Goal: Task Accomplishment & Management: Use online tool/utility

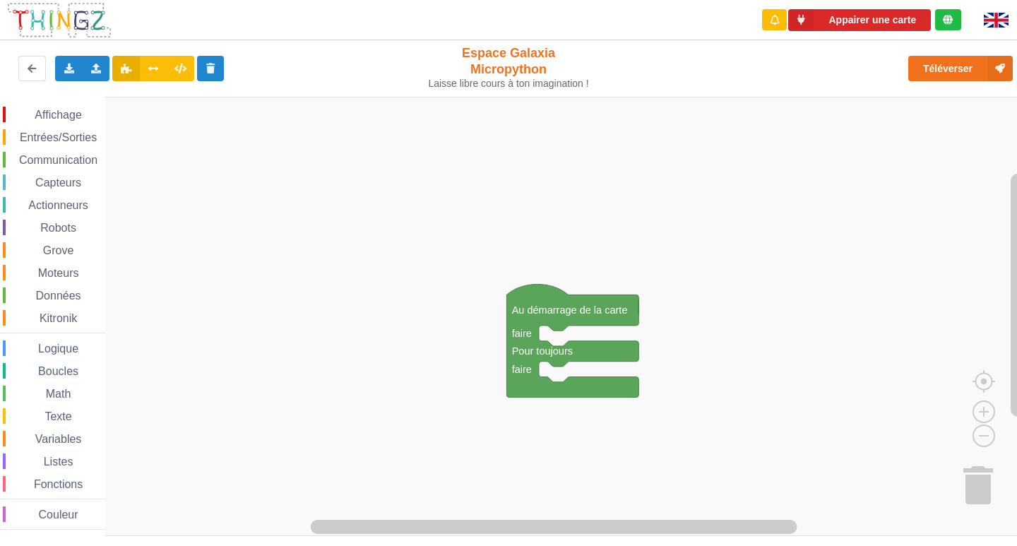
click at [70, 108] on div "Affichage" at bounding box center [54, 115] width 102 height 16
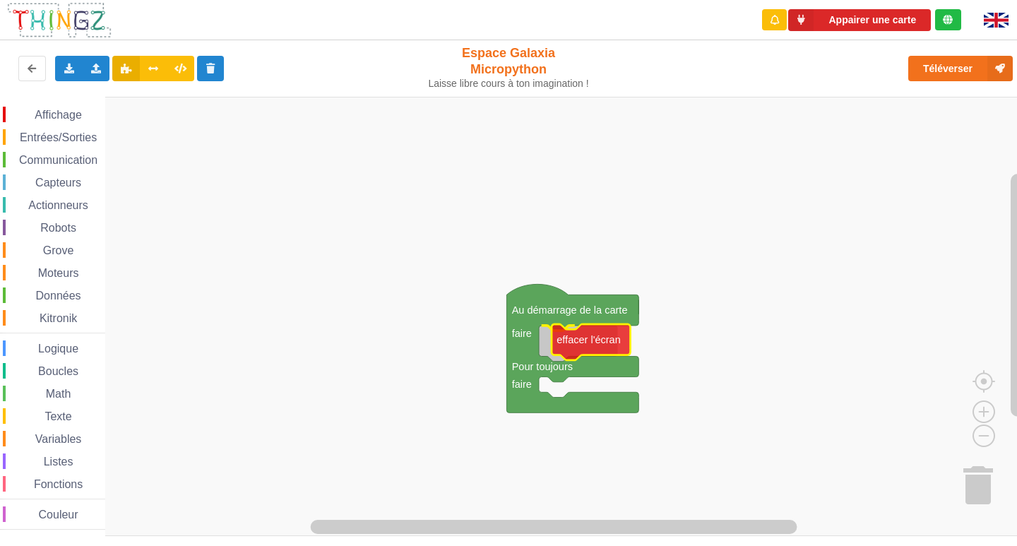
click at [599, 345] on div "Affichage Entrées/Sorties Communication Capteurs Actionneurs Robots Grove Moteu…" at bounding box center [513, 316] width 1027 height 439
click at [59, 112] on span "Affichage" at bounding box center [57, 115] width 51 height 12
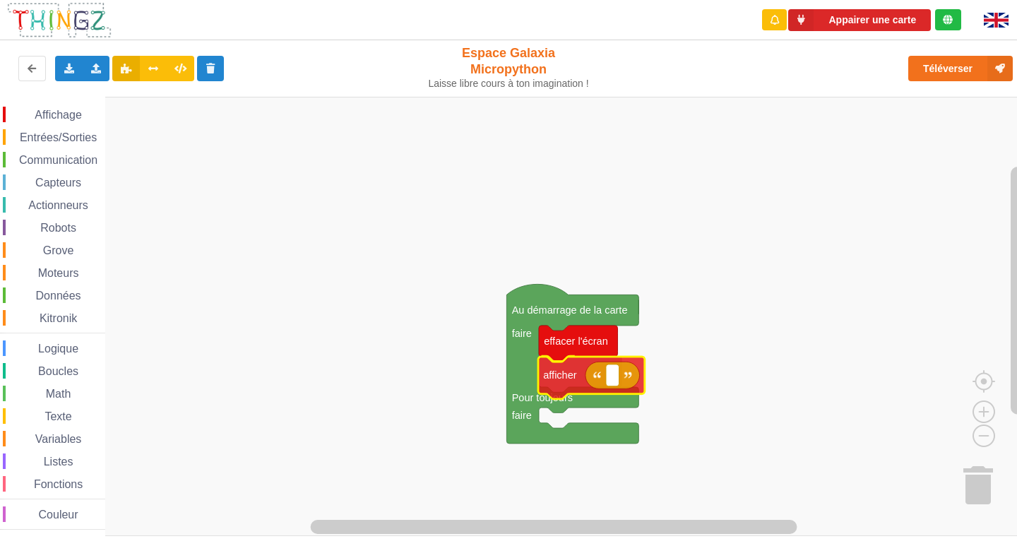
click at [568, 382] on div "Affichage Entrées/Sorties Communication Capteurs Actionneurs Robots Grove Moteu…" at bounding box center [513, 316] width 1027 height 439
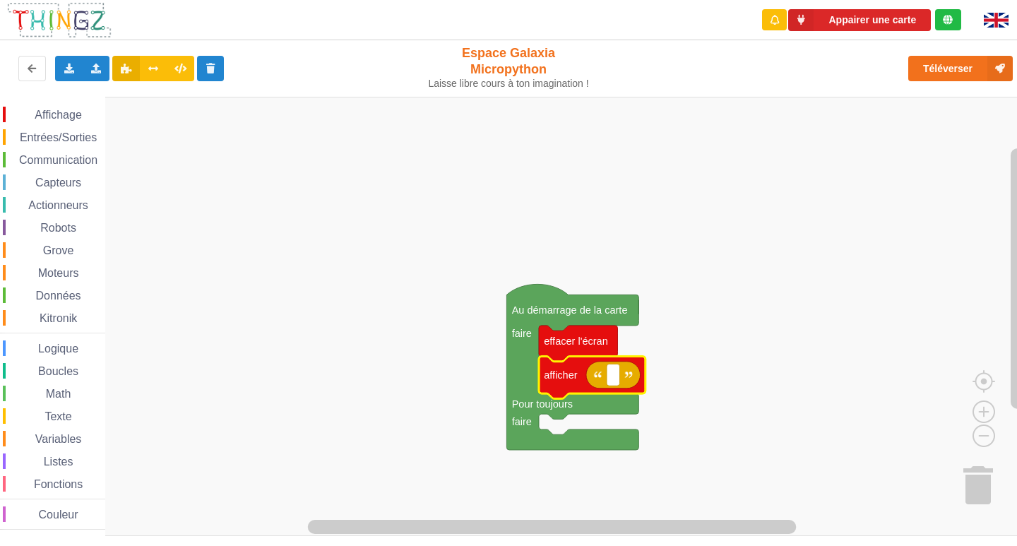
click at [616, 386] on icon "Espace de travail de Blocky" at bounding box center [613, 375] width 54 height 27
click at [616, 376] on rect "Espace de travail de Blocky" at bounding box center [613, 375] width 13 height 22
type input "1"
type input "activité1"
click at [385, 366] on rect "Espace de travail de Blocky" at bounding box center [513, 316] width 1027 height 439
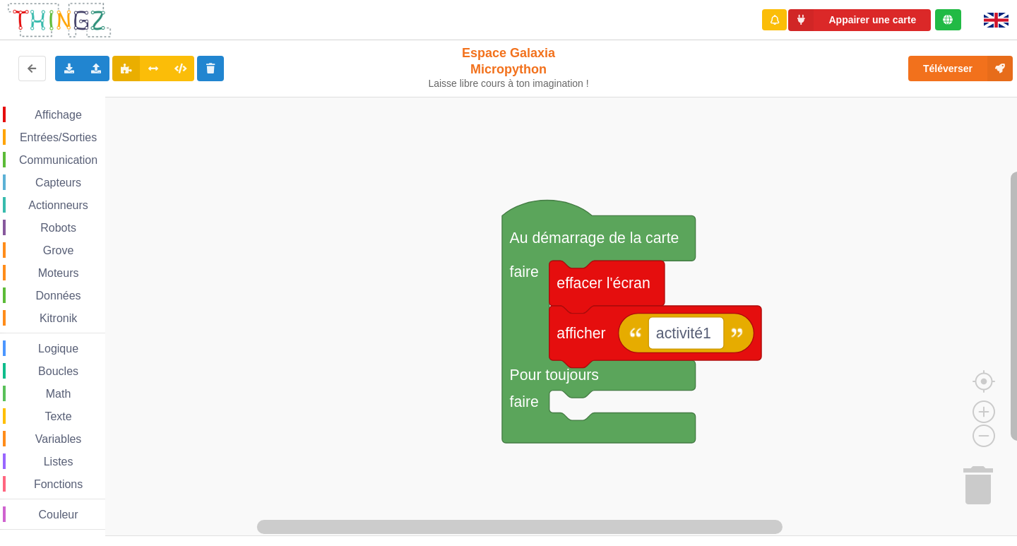
click at [1016, 212] on rect "Espace de travail de Blocky" at bounding box center [1017, 306] width 14 height 269
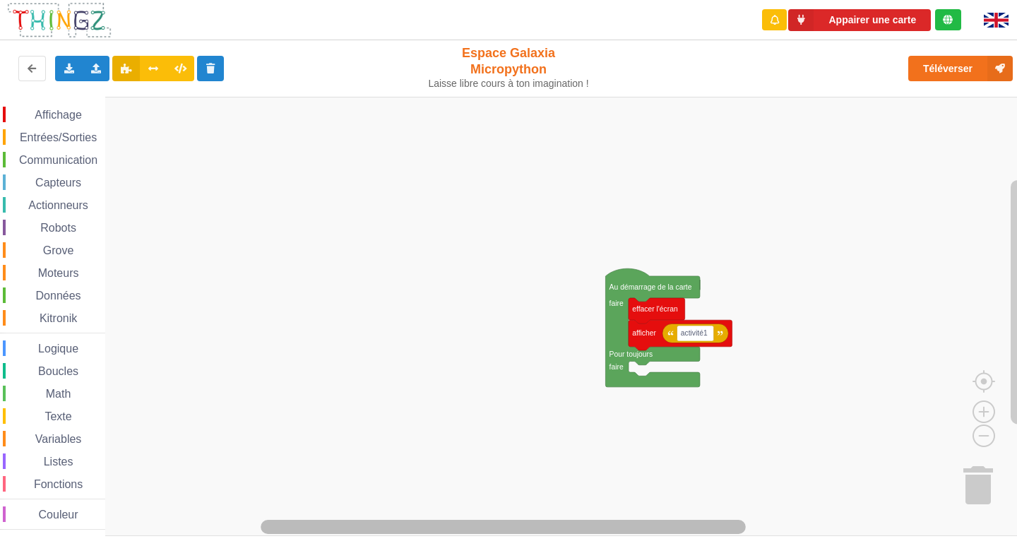
click at [669, 531] on rect "Espace de travail de Blocky" at bounding box center [503, 527] width 485 height 14
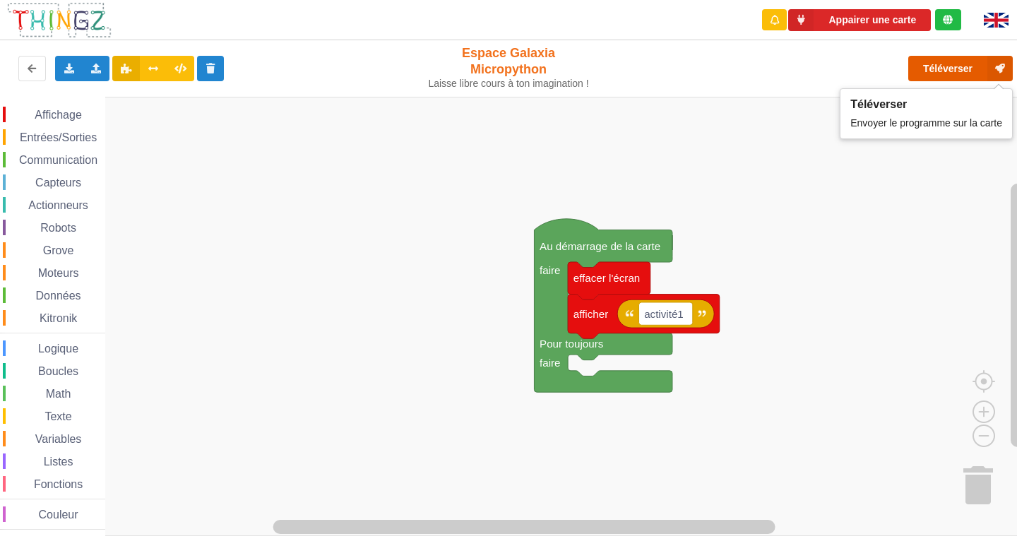
click at [965, 60] on button "Téléverser" at bounding box center [960, 68] width 105 height 25
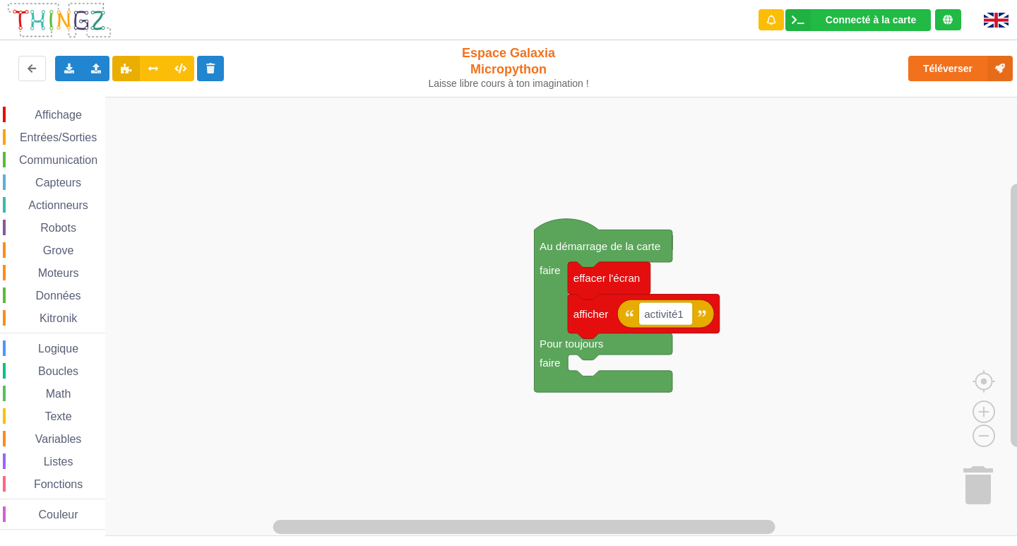
click at [49, 129] on div "Entrées/Sorties" at bounding box center [54, 137] width 102 height 16
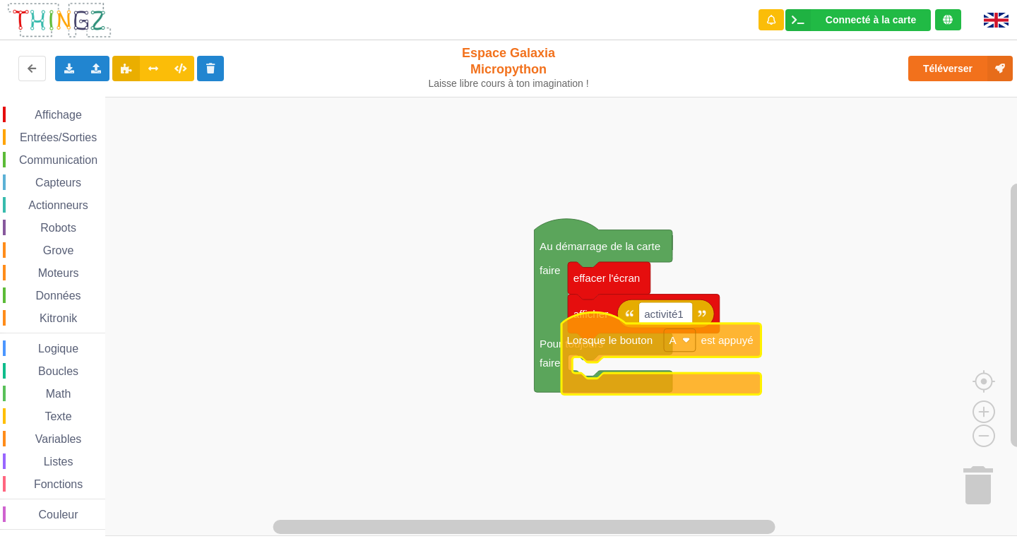
click at [632, 340] on div "Affichage Entrées/Sorties Communication Capteurs Actionneurs Robots Grove Moteu…" at bounding box center [513, 316] width 1027 height 439
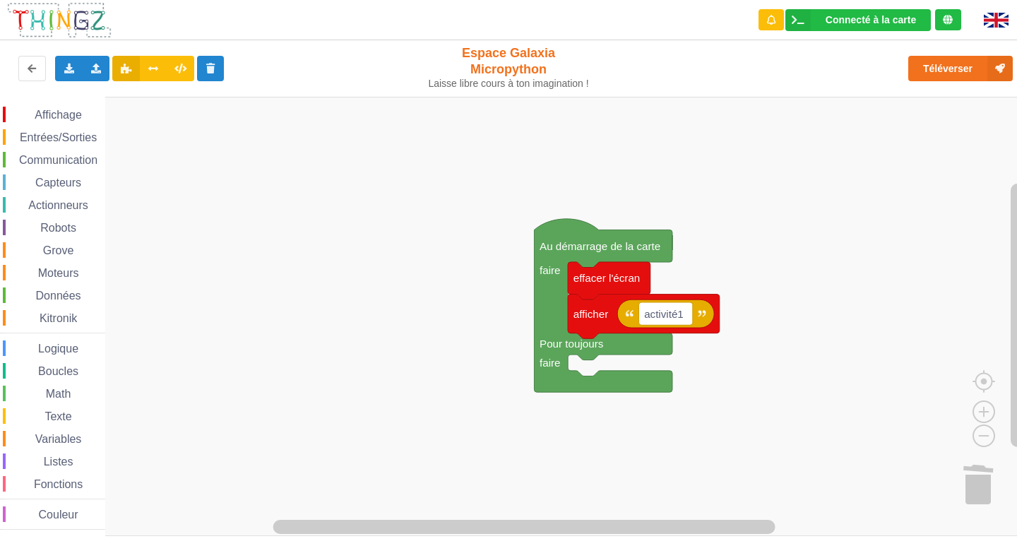
click at [489, 192] on rect "Espace de travail de Blocky" at bounding box center [513, 316] width 1027 height 439
click at [61, 138] on span "Entrées/Sorties" at bounding box center [58, 137] width 81 height 12
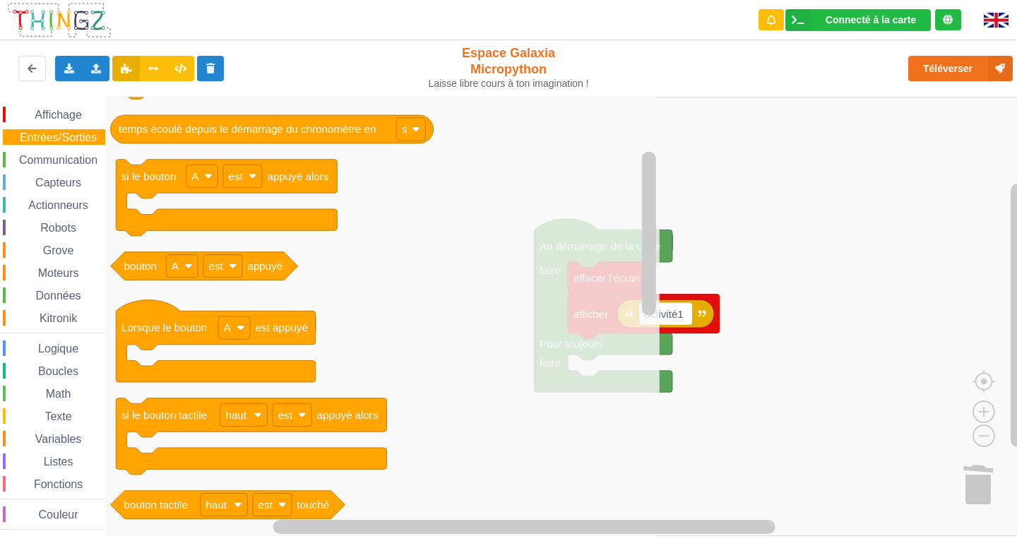
click at [490, 375] on icon "Espace de travail de Blocky" at bounding box center [382, 316] width 554 height 439
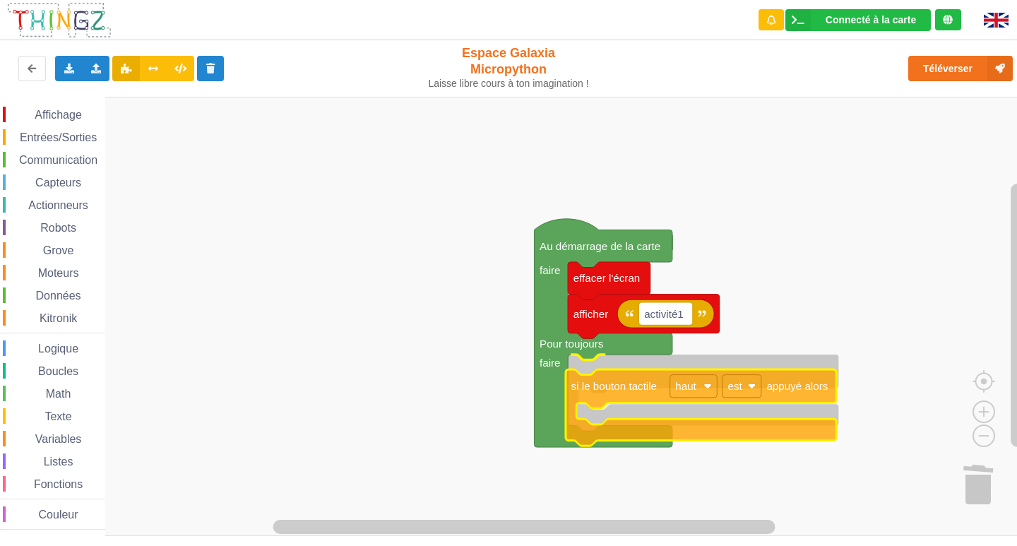
click at [806, 391] on div "Affichage Entrées/Sorties Communication Capteurs Actionneurs Robots Grove Moteu…" at bounding box center [513, 316] width 1027 height 439
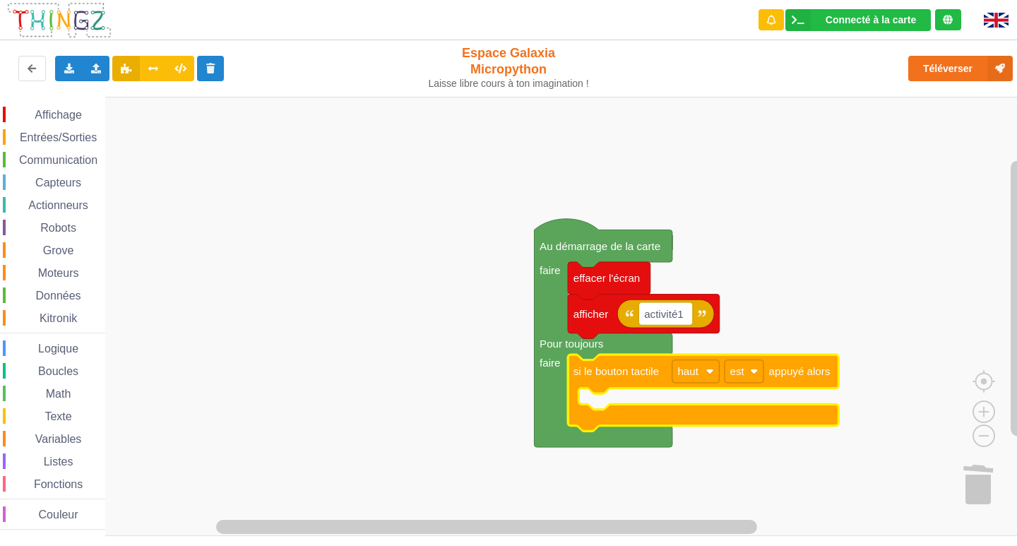
click at [763, 369] on rect "Espace de travail de Blocky" at bounding box center [743, 371] width 39 height 23
click at [911, 394] on rect "Espace de travail de Blocky" at bounding box center [513, 316] width 1027 height 439
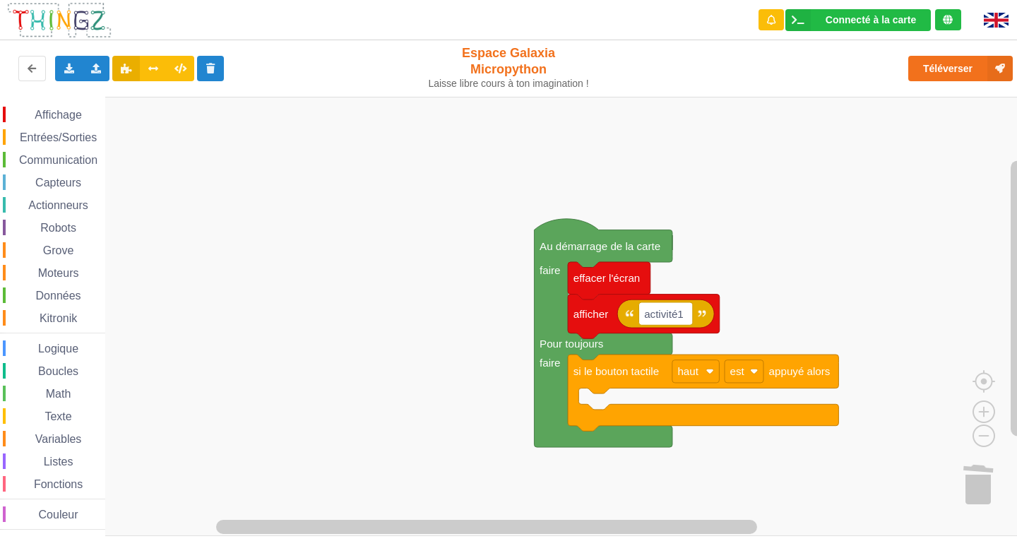
click at [65, 114] on span "Affichage" at bounding box center [57, 115] width 51 height 12
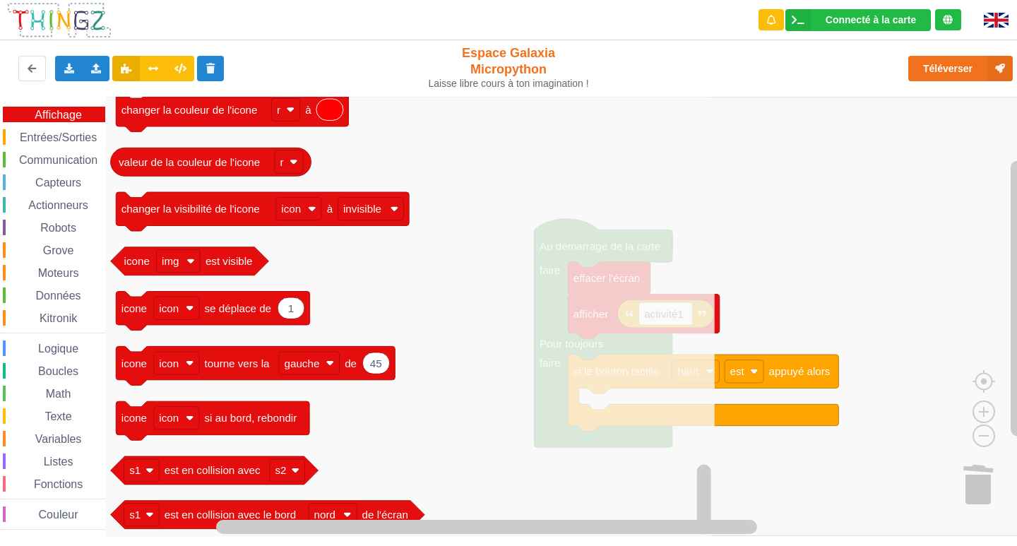
click at [393, 252] on icon "Espace de travail de Blocky" at bounding box center [409, 316] width 609 height 439
click at [68, 141] on span "Entrées/Sorties" at bounding box center [58, 137] width 81 height 12
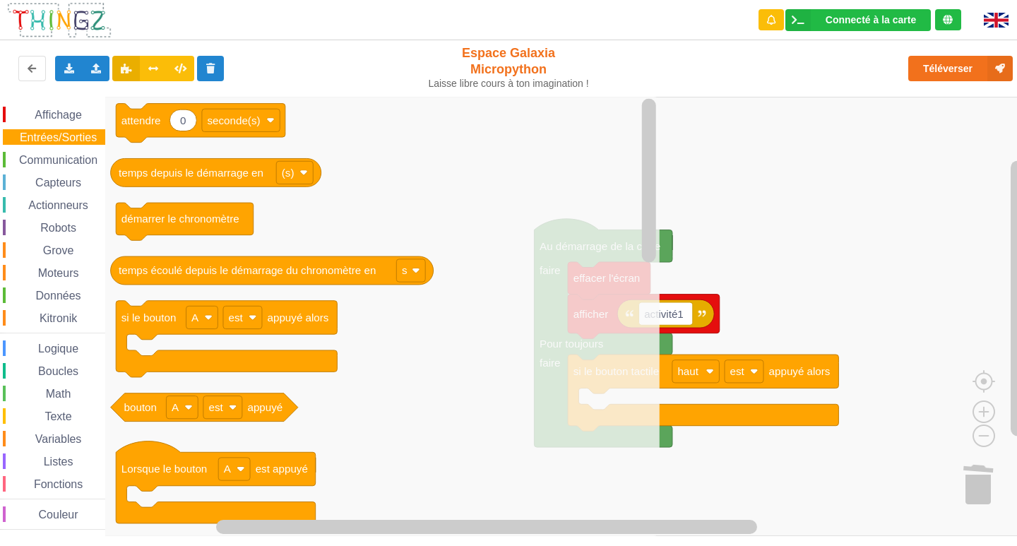
click at [66, 179] on span "Capteurs" at bounding box center [58, 183] width 50 height 12
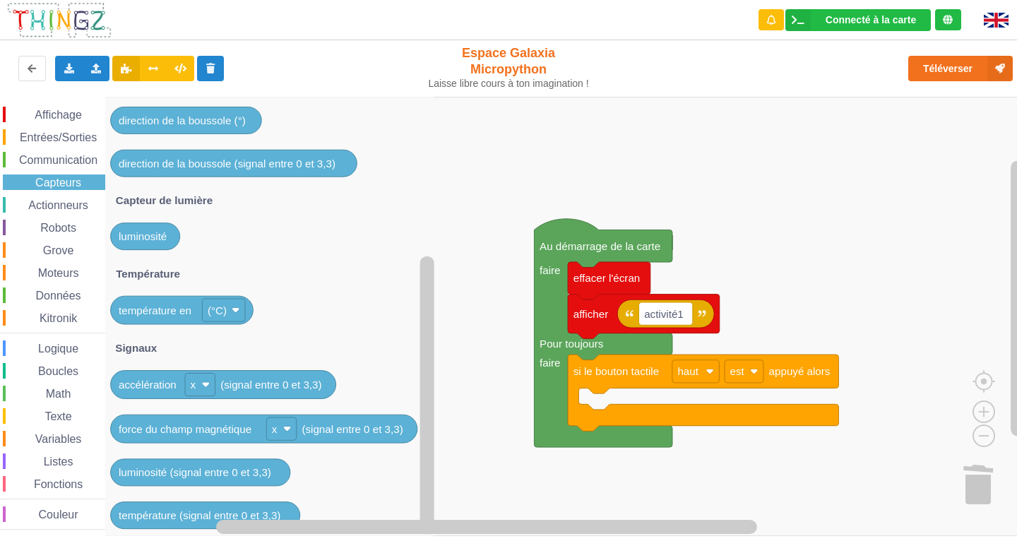
click at [69, 109] on span "Affichage" at bounding box center [57, 115] width 51 height 12
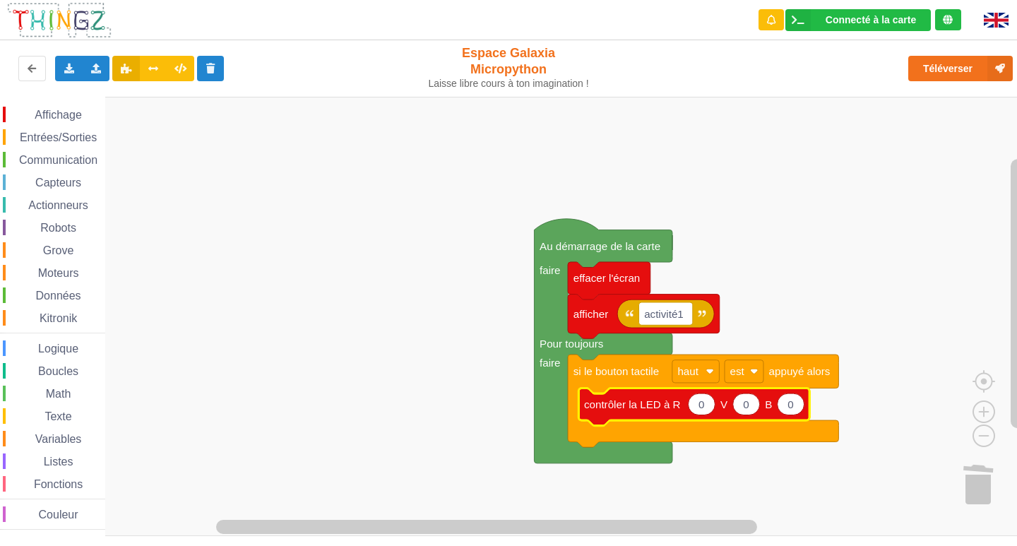
click at [705, 410] on icon "Espace de travail de Blocky" at bounding box center [701, 403] width 27 height 21
click at [746, 407] on text "0" at bounding box center [746, 404] width 6 height 12
click at [802, 405] on icon "Espace de travail de Blocky" at bounding box center [790, 403] width 27 height 21
click at [802, 405] on input "0" at bounding box center [791, 404] width 28 height 22
type input "100"
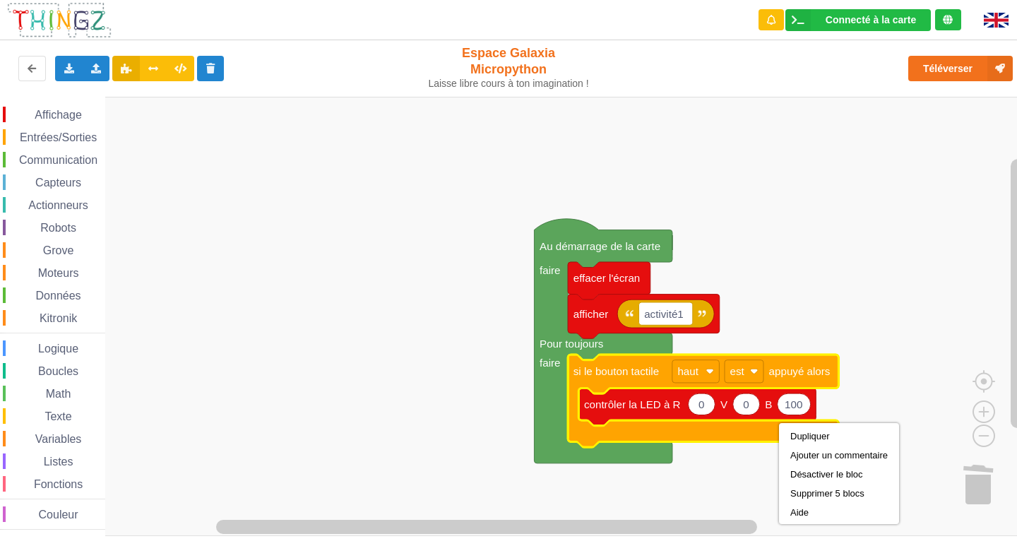
click at [839, 409] on rect "Espace de travail de Blocky" at bounding box center [513, 316] width 1027 height 439
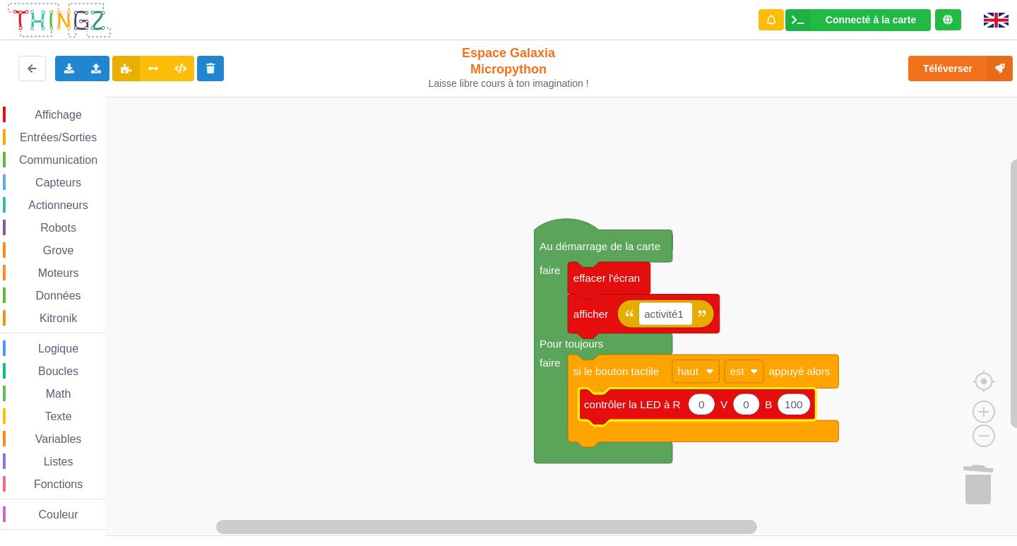
click at [800, 406] on text "100" at bounding box center [793, 404] width 18 height 12
click at [800, 406] on input "100" at bounding box center [794, 404] width 34 height 22
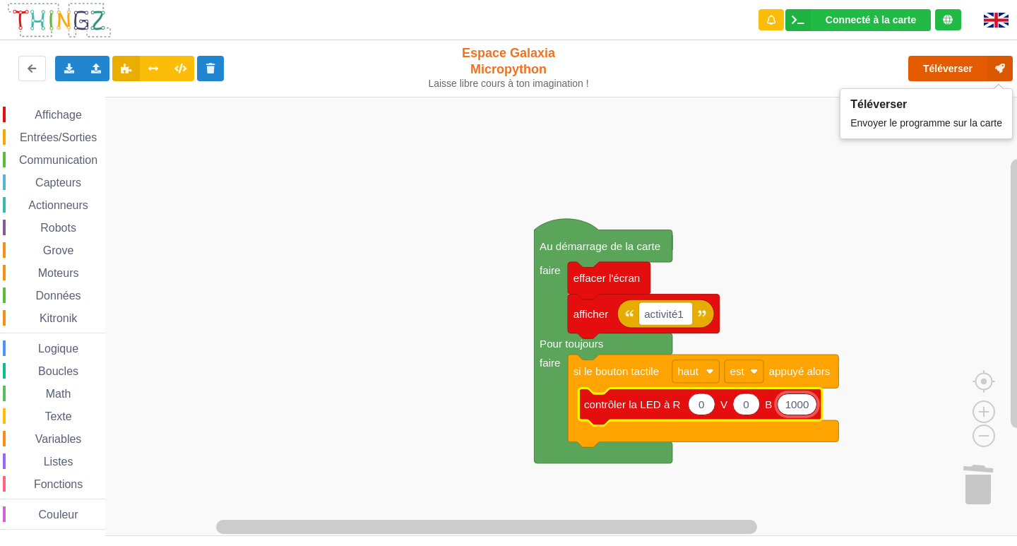
click at [953, 71] on button "Téléverser" at bounding box center [960, 68] width 105 height 25
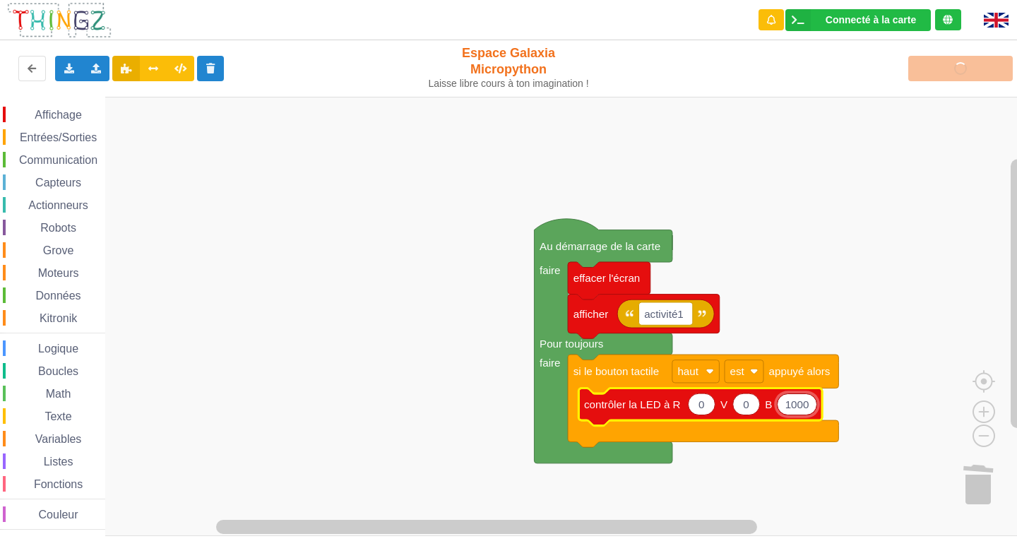
click at [807, 405] on input "1000" at bounding box center [797, 404] width 40 height 22
type input "100"
click at [856, 426] on rect "Espace de travail de Blocky" at bounding box center [513, 316] width 1027 height 439
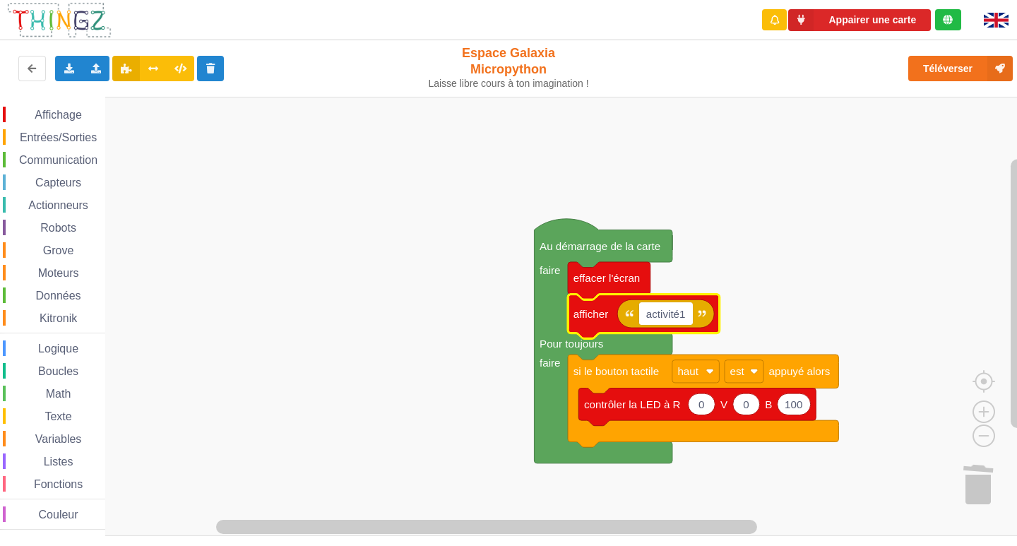
click at [681, 315] on input "activité1" at bounding box center [666, 313] width 54 height 23
type input "activite 1"
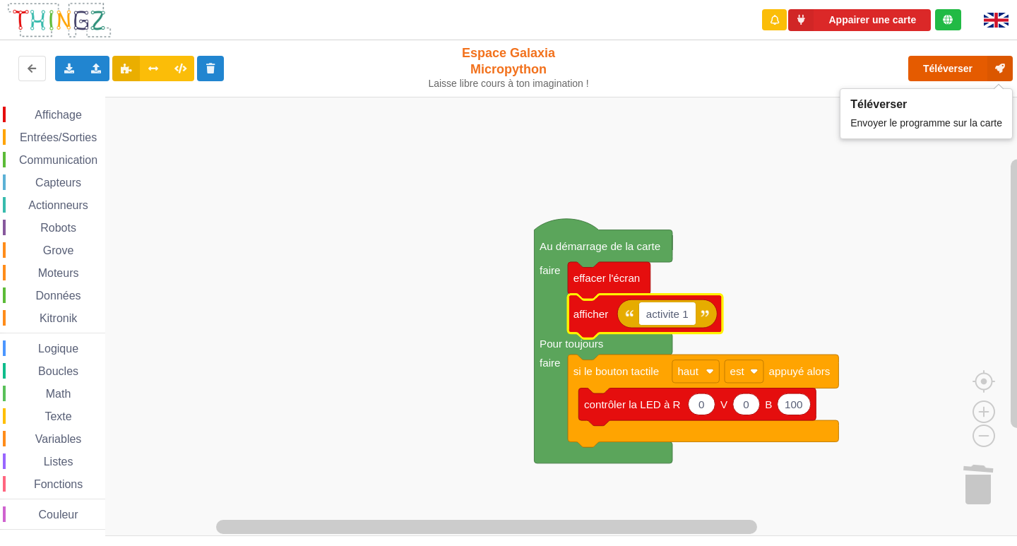
click at [950, 68] on button "Téléverser" at bounding box center [960, 68] width 105 height 25
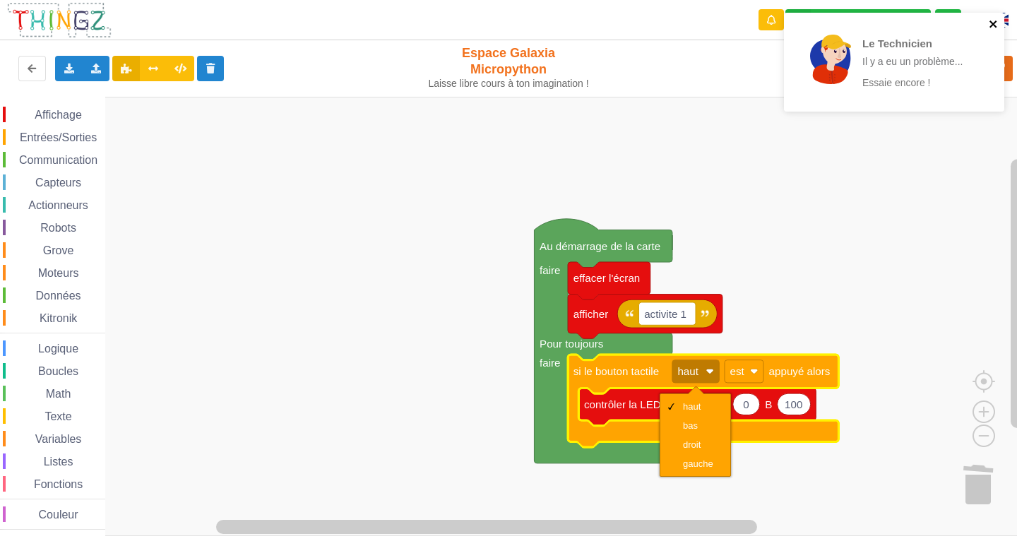
click at [996, 25] on icon "close" at bounding box center [994, 23] width 10 height 11
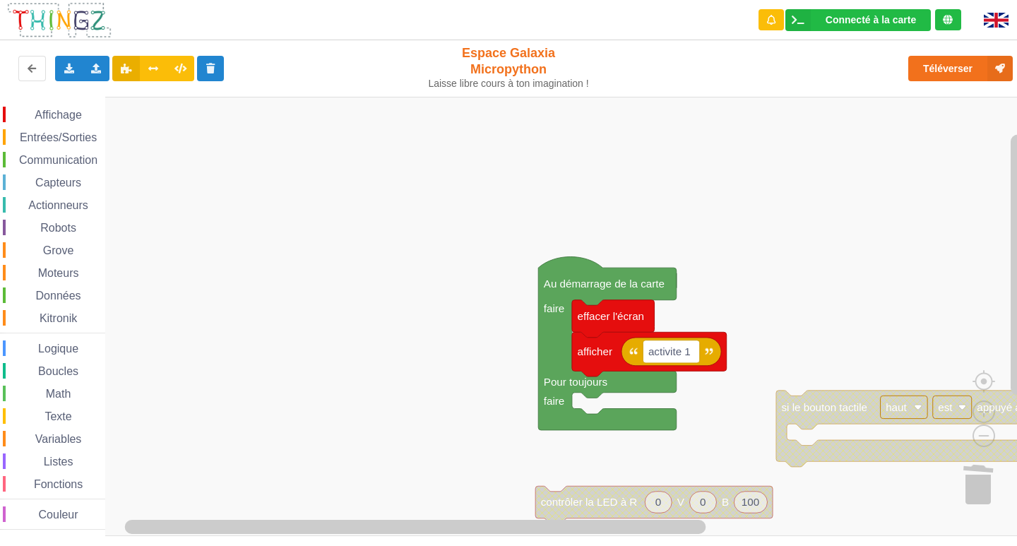
click at [816, 434] on div "Affichage Entrées/Sorties Communication Capteurs Actionneurs Robots Grove Moteu…" at bounding box center [513, 316] width 1027 height 439
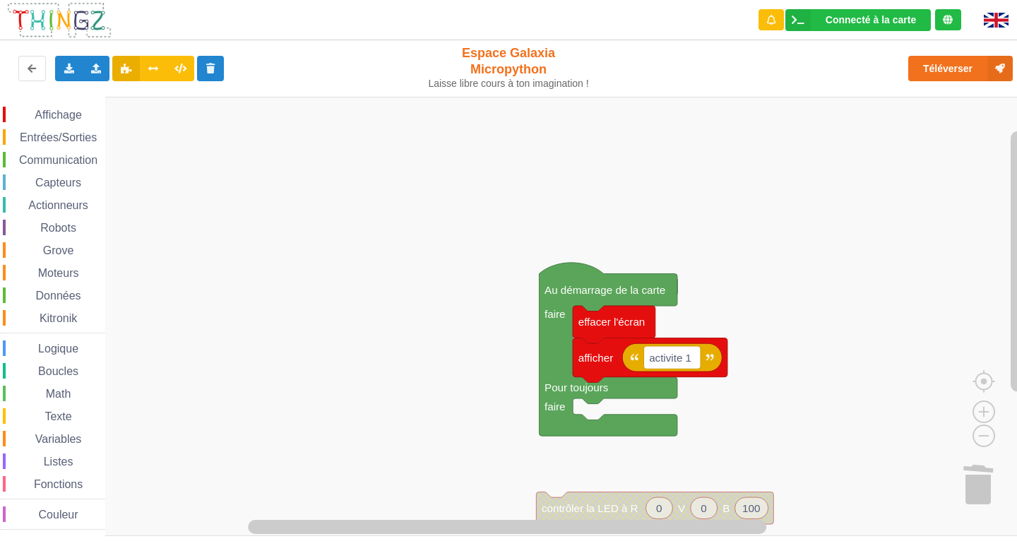
click at [61, 136] on span "Entrées/Sorties" at bounding box center [58, 137] width 81 height 12
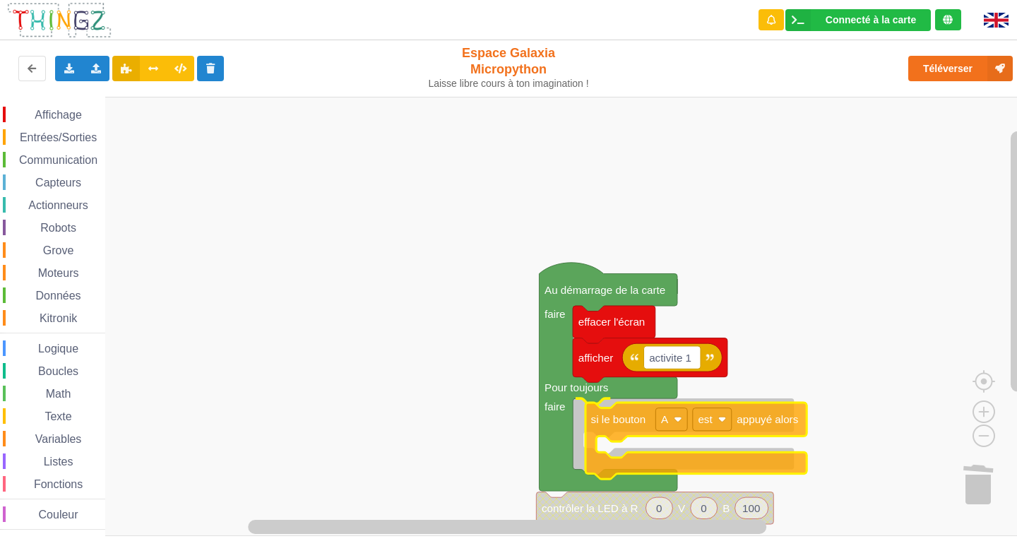
click at [597, 406] on div "Affichage Entrées/Sorties Communication Capteurs Actionneurs Robots Grove Moteu…" at bounding box center [513, 316] width 1027 height 439
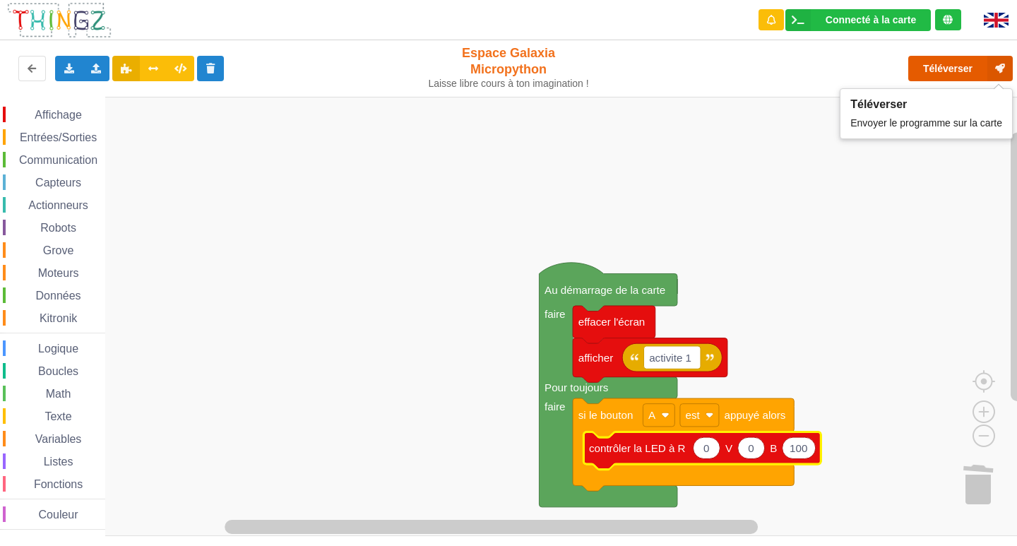
click at [963, 63] on button "Téléverser" at bounding box center [960, 68] width 105 height 25
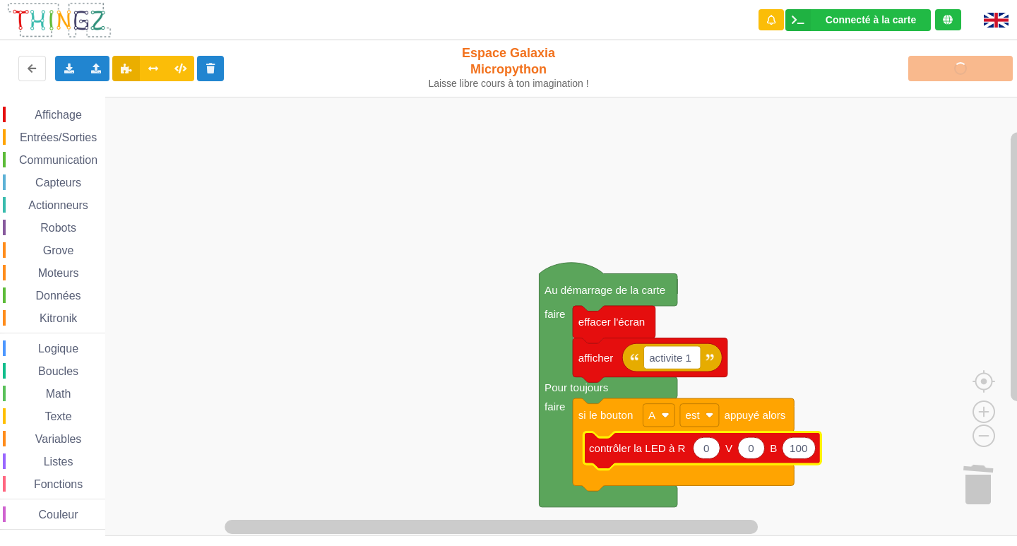
click at [963, 63] on div "Téléverser" at bounding box center [814, 68] width 418 height 45
click at [16, 135] on span "Espace de travail de Blocky" at bounding box center [11, 137] width 11 height 11
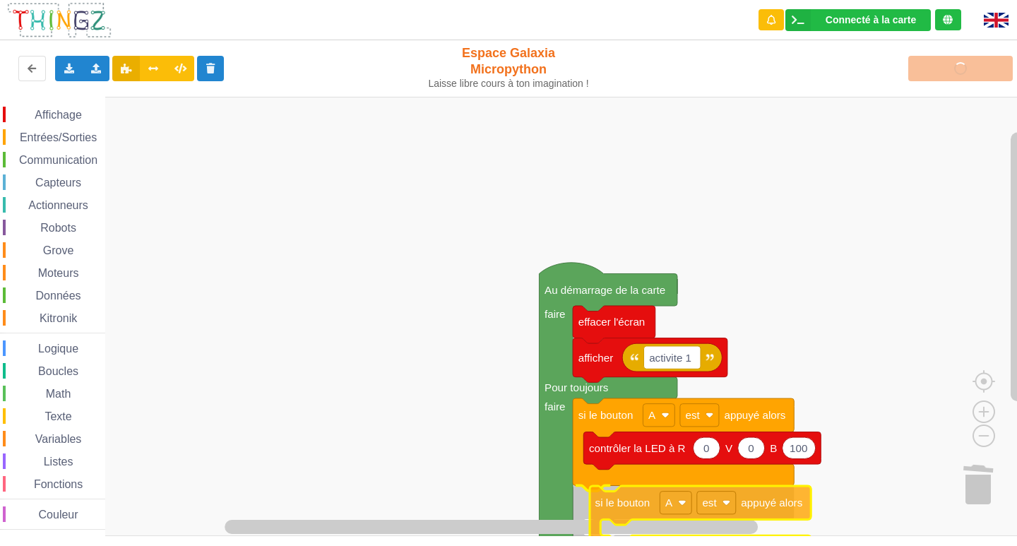
click at [655, 511] on div "Affichage Entrées/Sorties Communication Capteurs Actionneurs Robots Grove Moteu…" at bounding box center [513, 316] width 1027 height 439
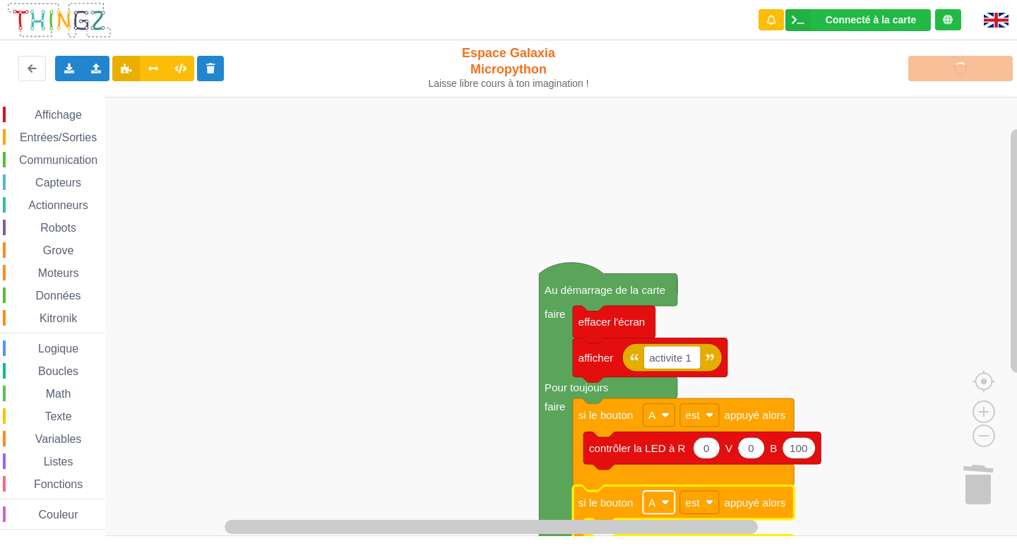
click at [667, 504] on image "Espace de travail de Blocky" at bounding box center [665, 503] width 8 height 8
click at [642, 467] on div "B" at bounding box center [658, 466] width 64 height 19
click at [68, 112] on span "Affichage" at bounding box center [57, 115] width 51 height 12
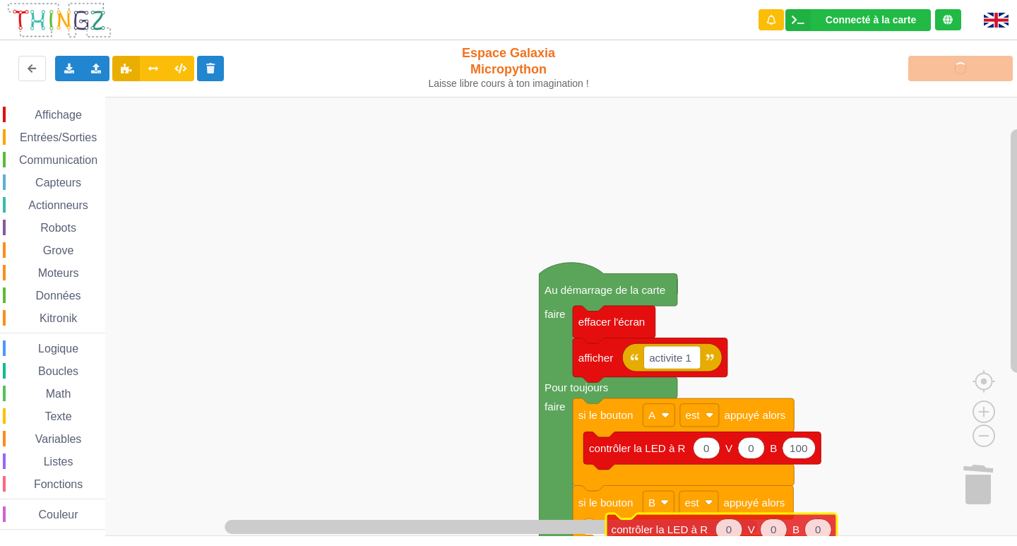
click at [662, 540] on div "Connecté à la carte Réglages Ouvrir le moniteur automatiquement Connexion autom…" at bounding box center [508, 273] width 1017 height 546
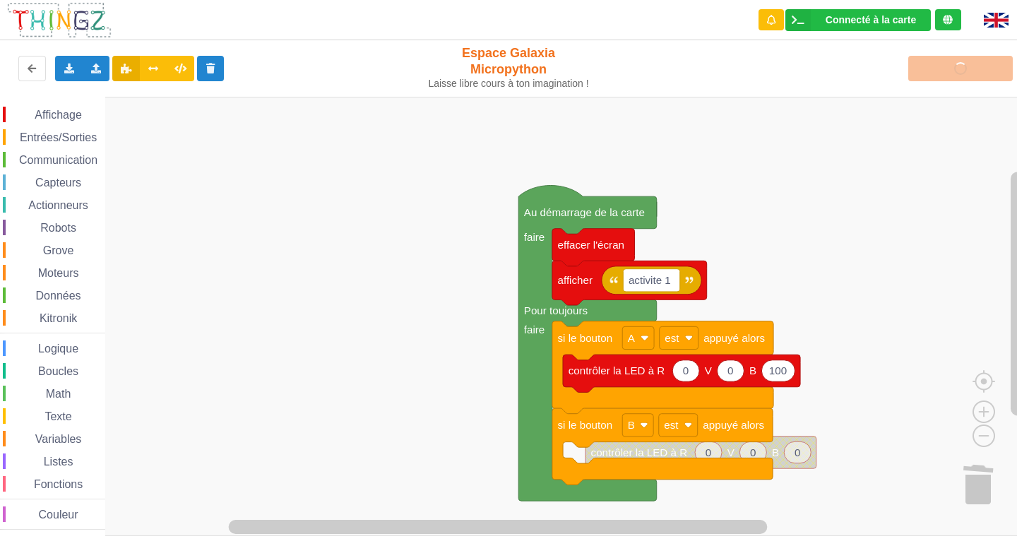
click at [772, 237] on div "Affichage Entrées/Sorties Communication Capteurs Actionneurs Robots Grove Moteu…" at bounding box center [513, 316] width 1027 height 439
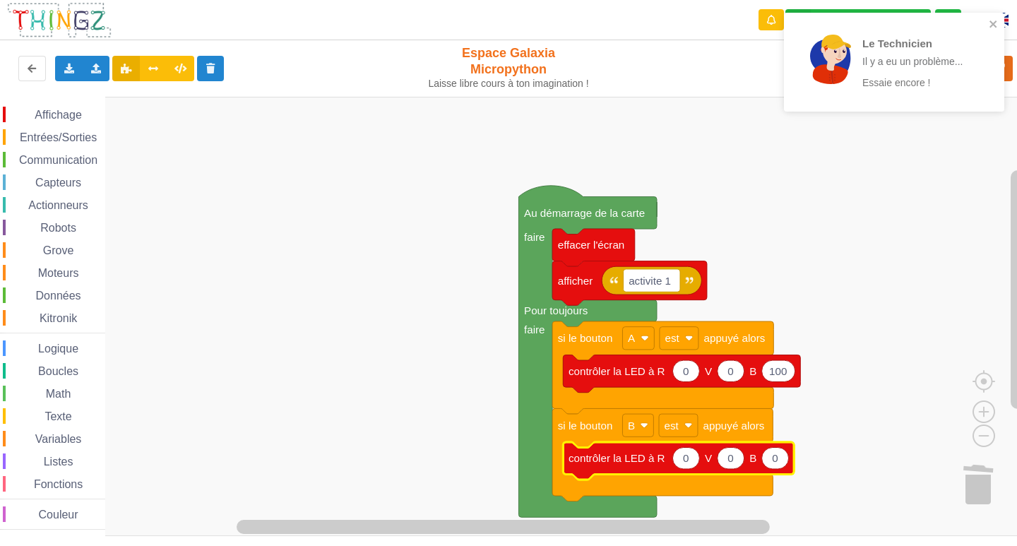
click at [691, 460] on icon "Espace de travail de Blocky" at bounding box center [685, 458] width 27 height 21
click at [693, 463] on input "11" at bounding box center [686, 458] width 28 height 22
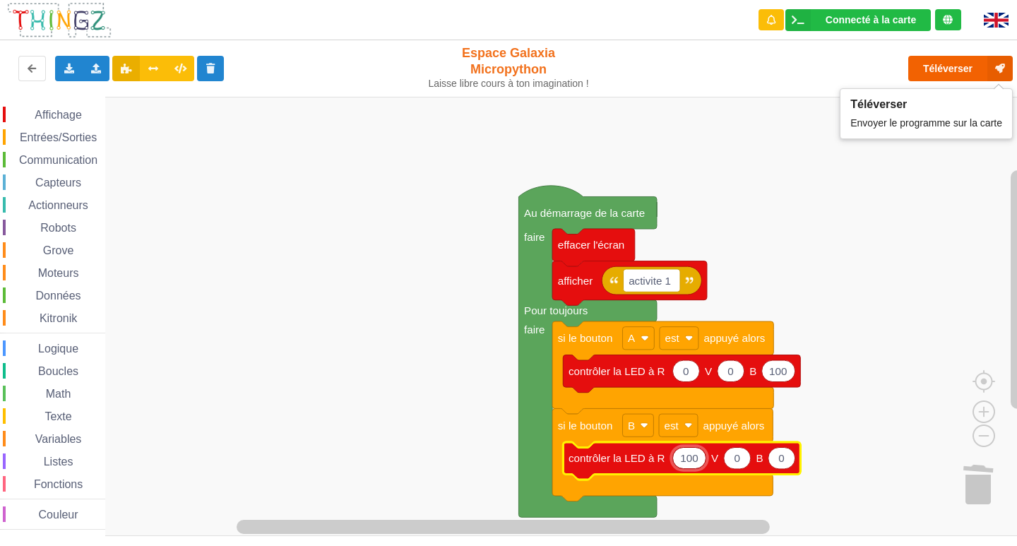
type input "100"
click at [960, 69] on button "Téléverser" at bounding box center [960, 68] width 105 height 25
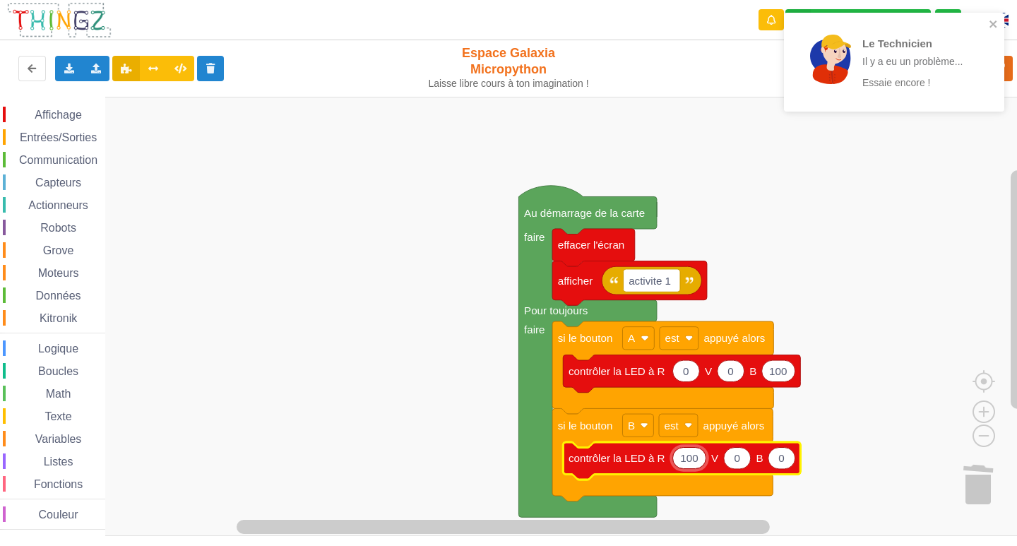
click at [842, 61] on div at bounding box center [830, 59] width 49 height 49
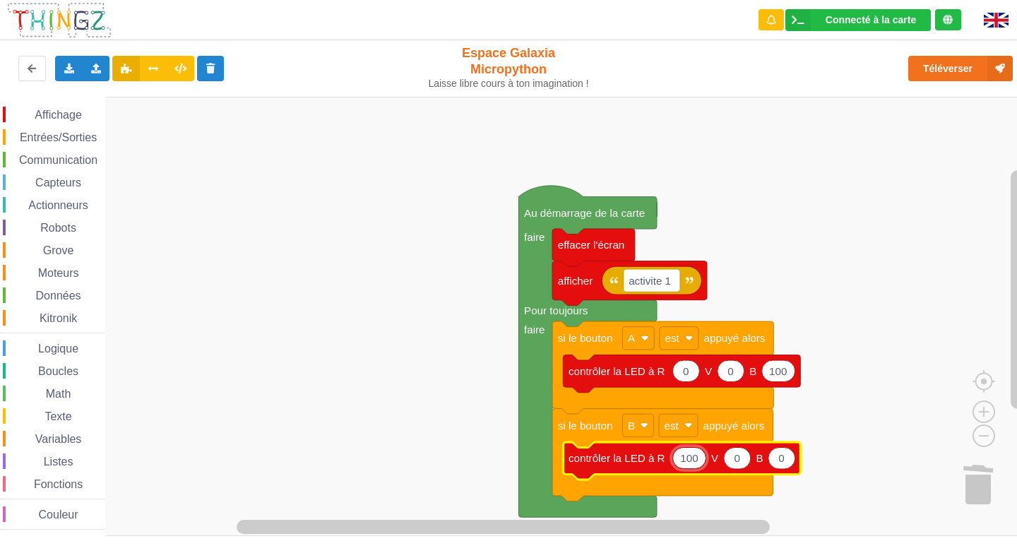
click at [842, 61] on div "Le Technicien Il y a eu un problème... Essaie encore !" at bounding box center [894, 67] width 226 height 114
click at [1000, 68] on icon at bounding box center [999, 68] width 25 height 25
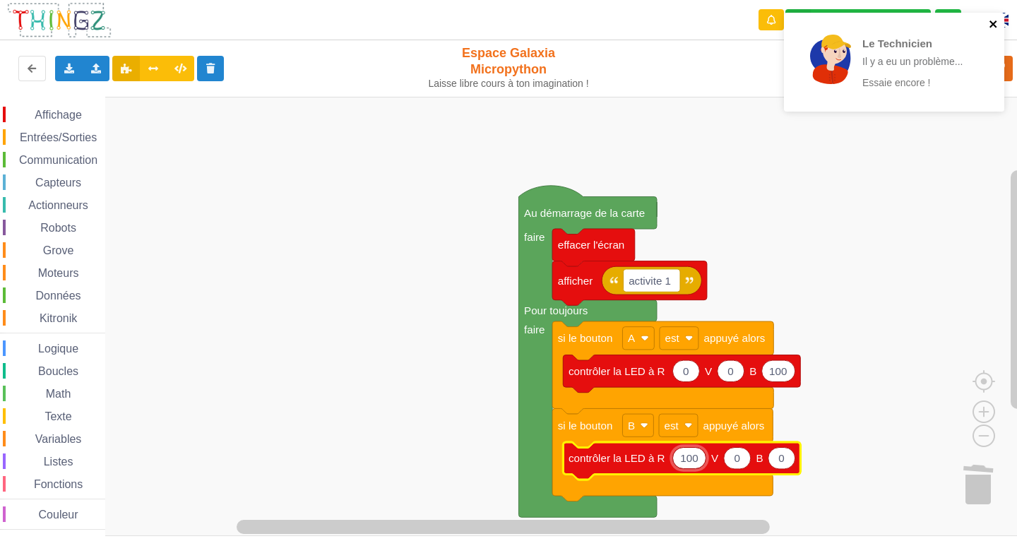
click at [991, 25] on icon "close" at bounding box center [992, 23] width 7 height 7
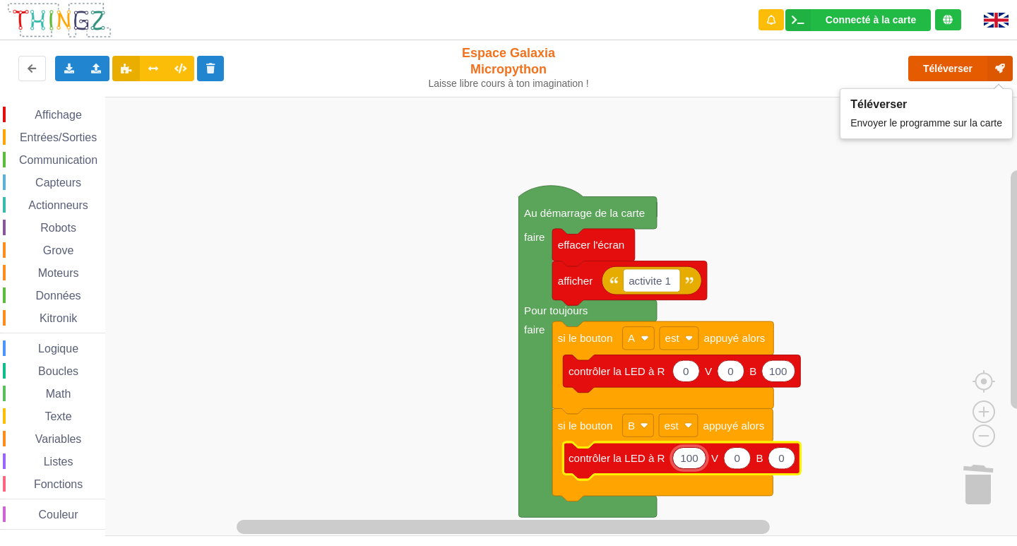
click at [938, 77] on button "Téléverser" at bounding box center [960, 68] width 105 height 25
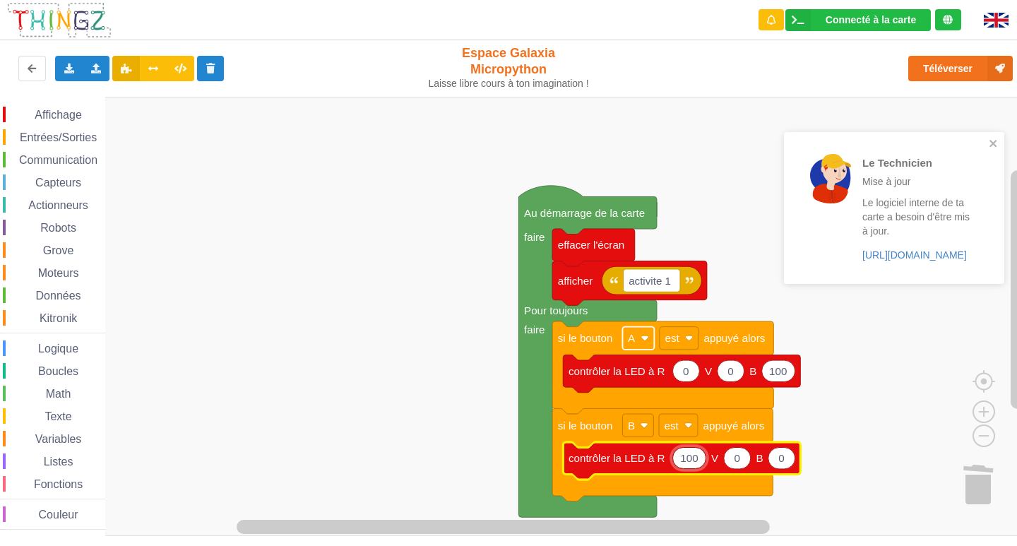
click at [645, 345] on rect "Espace de travail de Blocky" at bounding box center [638, 338] width 32 height 23
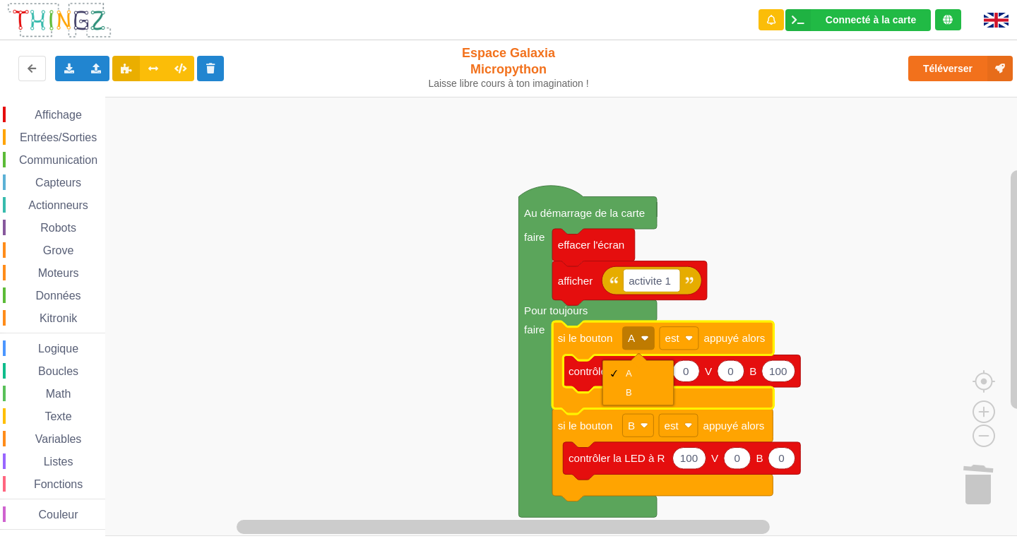
click at [786, 289] on rect "Espace de travail de Blocky" at bounding box center [513, 316] width 1027 height 439
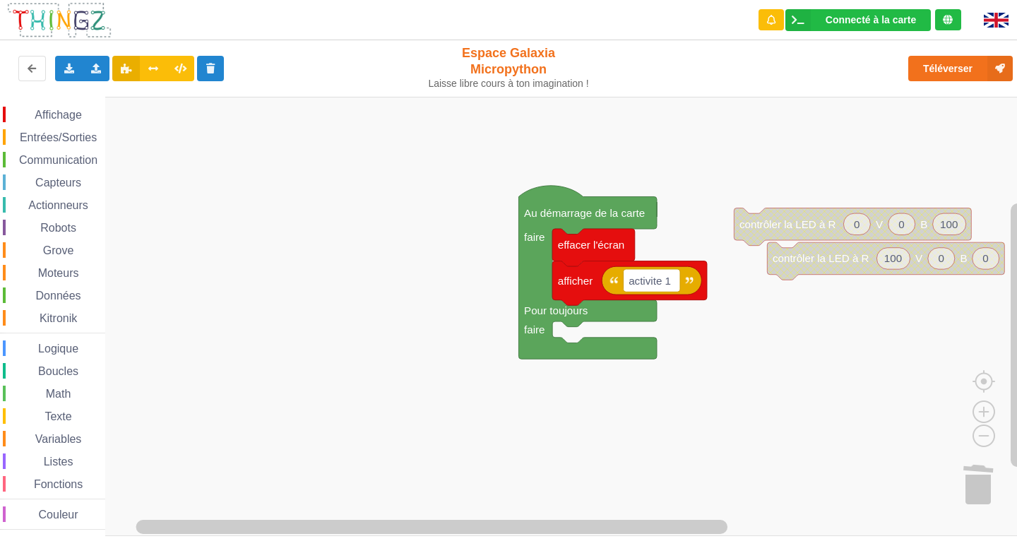
click at [76, 115] on span "Affichage" at bounding box center [57, 115] width 51 height 12
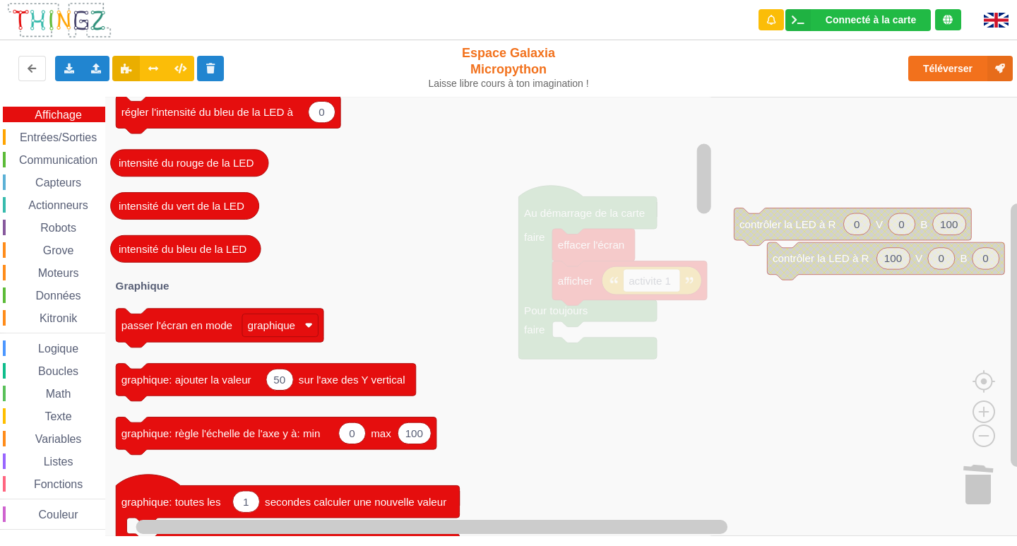
click at [74, 141] on span "Entrées/Sorties" at bounding box center [58, 137] width 81 height 12
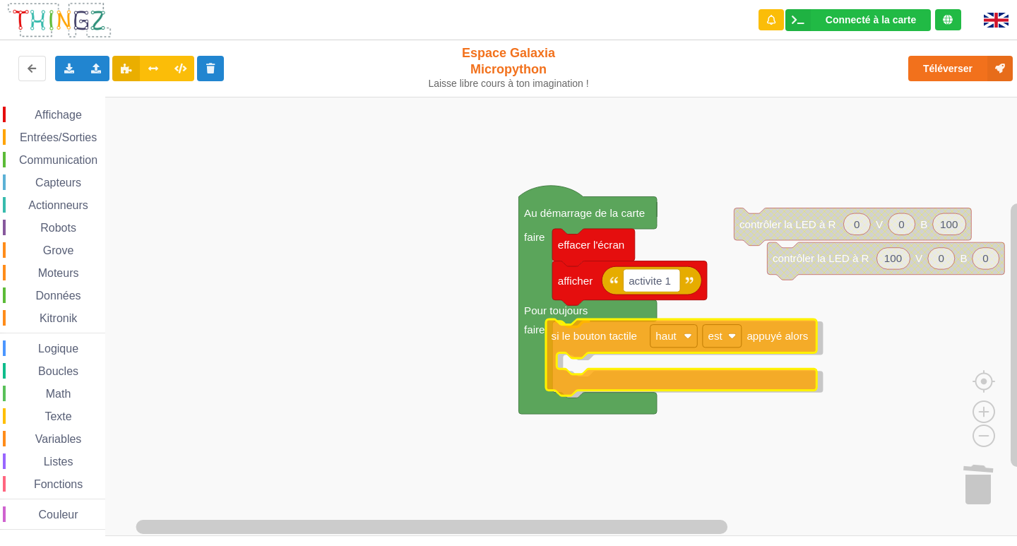
click at [607, 344] on div "Affichage Entrées/Sorties Communication Capteurs Actionneurs Robots Grove Moteu…" at bounding box center [513, 316] width 1027 height 439
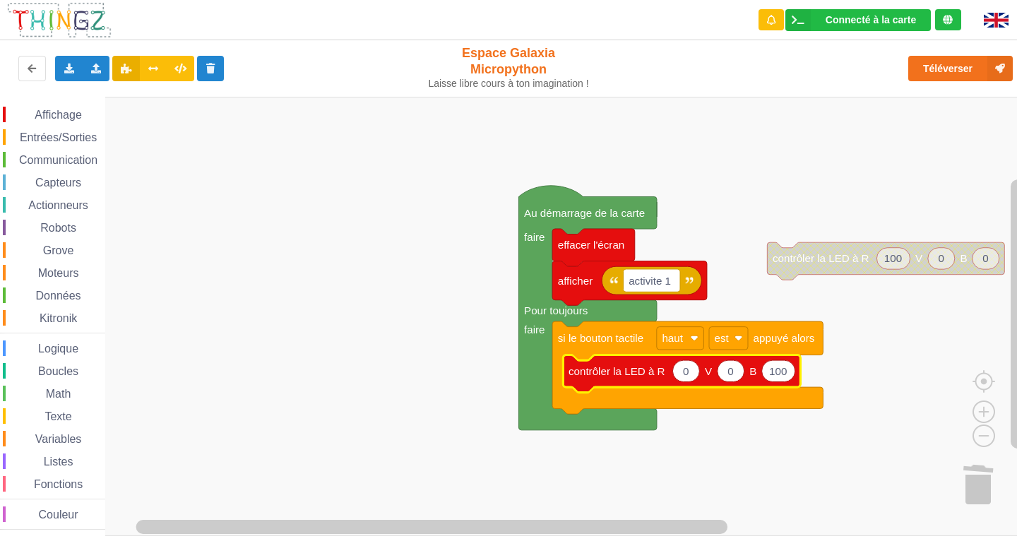
click at [73, 133] on span "Entrées/Sorties" at bounding box center [58, 137] width 81 height 12
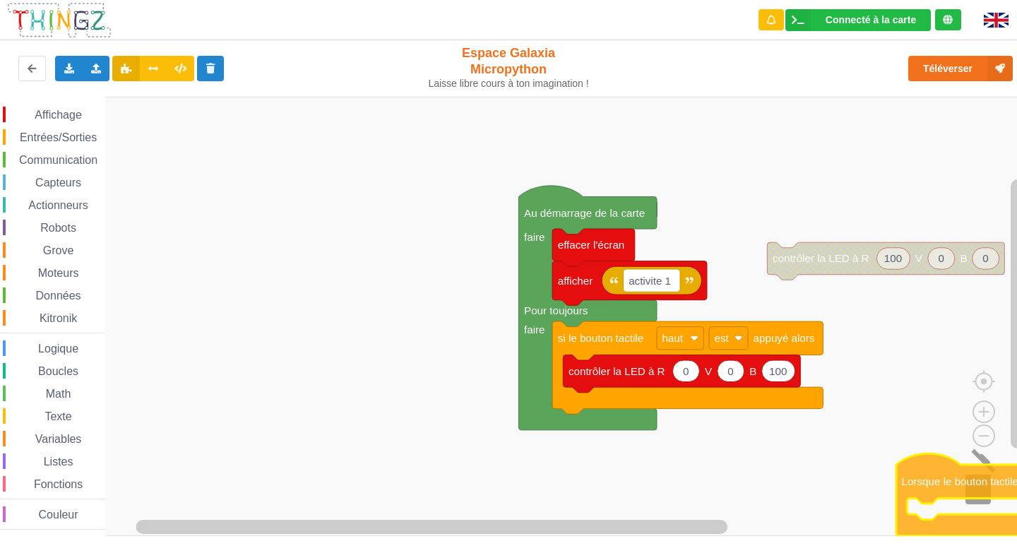
click at [981, 491] on div "Affichage Entrées/Sorties Communication Capteurs Actionneurs Robots Grove Moteu…" at bounding box center [513, 316] width 1027 height 439
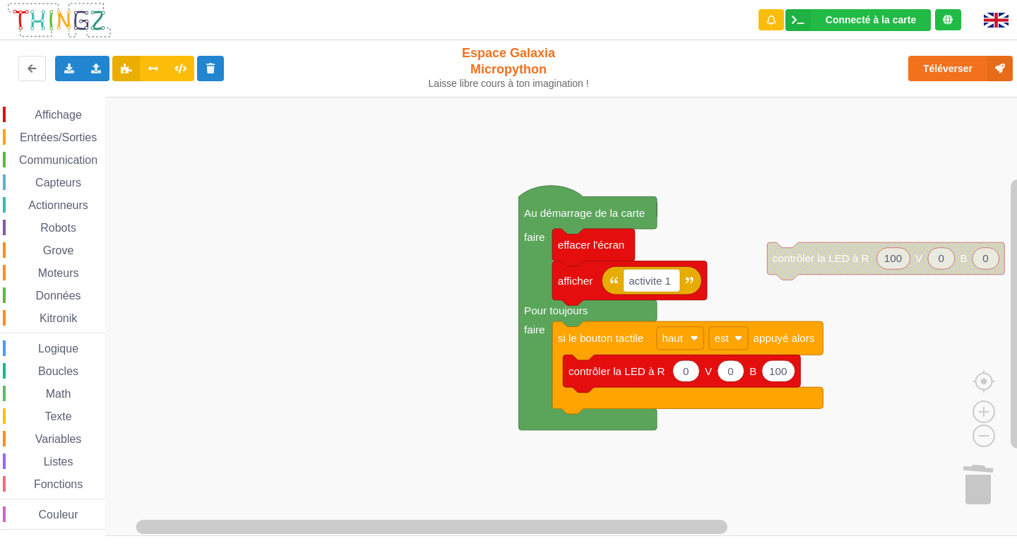
click at [59, 136] on span "Entrées/Sorties" at bounding box center [58, 137] width 81 height 12
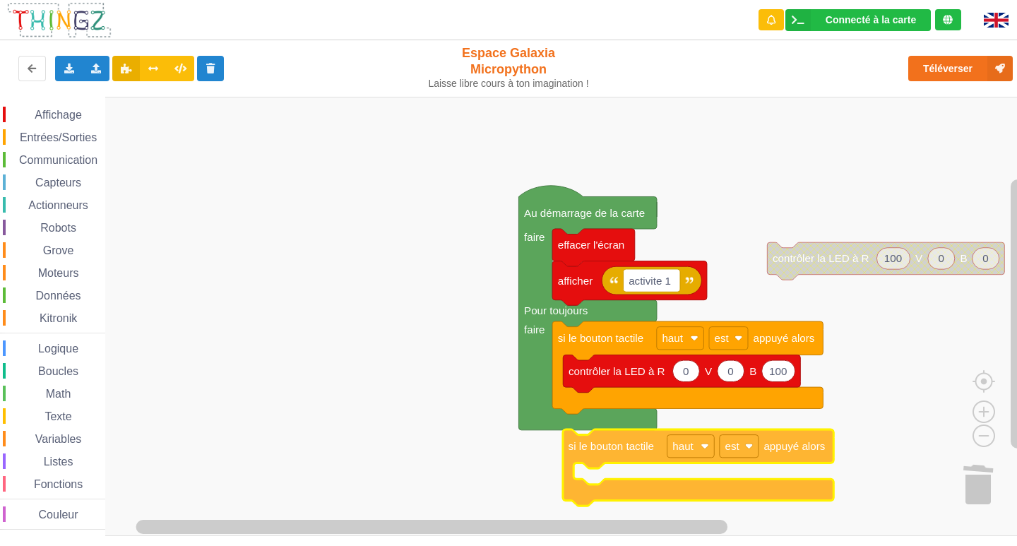
click at [628, 453] on div "Affichage Entrées/Sorties Communication Capteurs Actionneurs Robots Grove Moteu…" at bounding box center [513, 316] width 1027 height 439
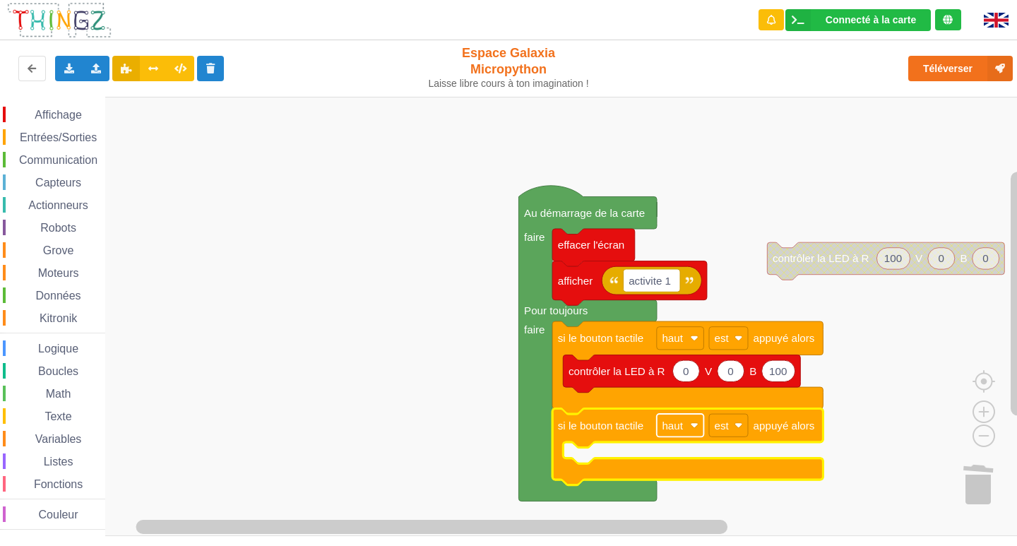
click at [681, 425] on text "haut" at bounding box center [672, 425] width 21 height 12
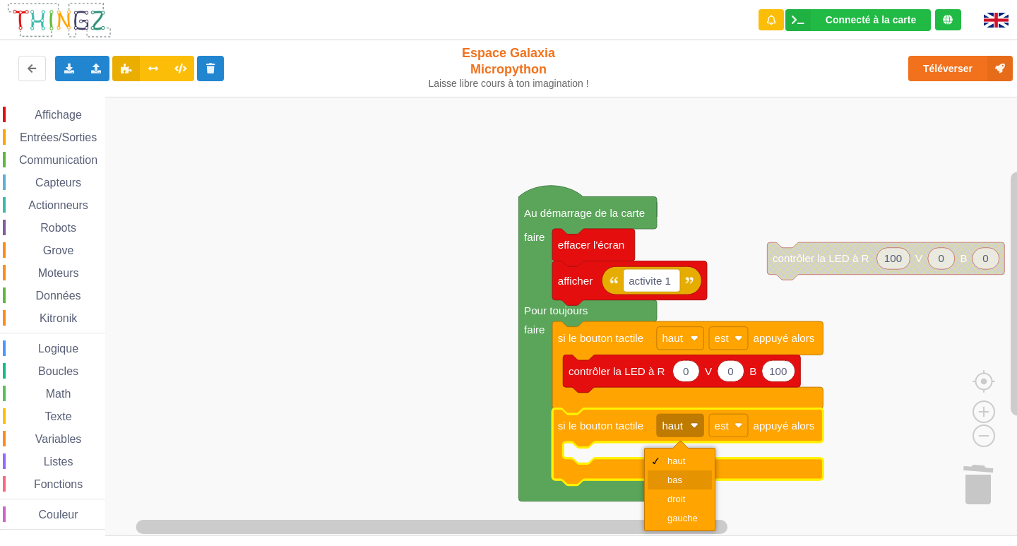
click at [677, 477] on div "bas" at bounding box center [684, 480] width 34 height 11
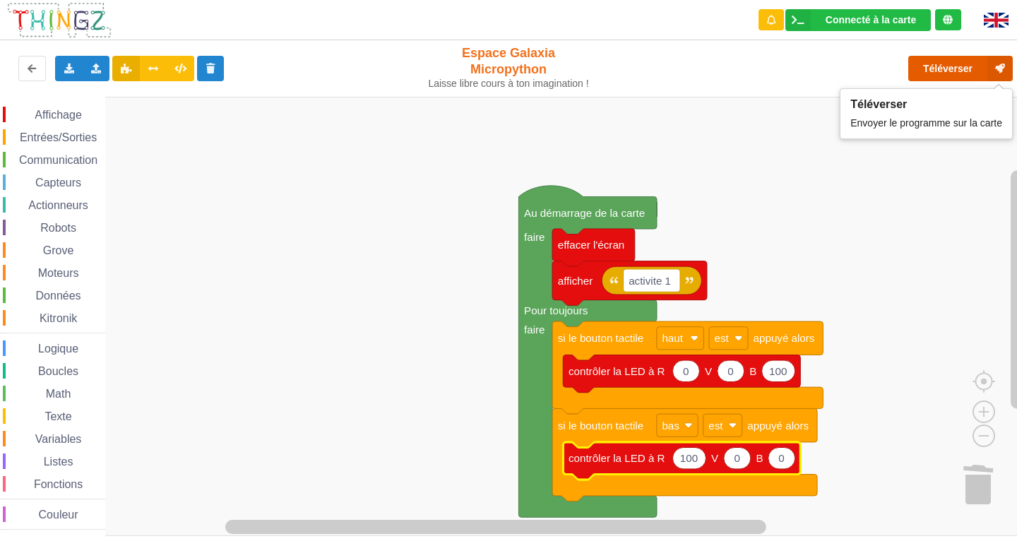
click at [964, 72] on button "Téléverser" at bounding box center [960, 68] width 105 height 25
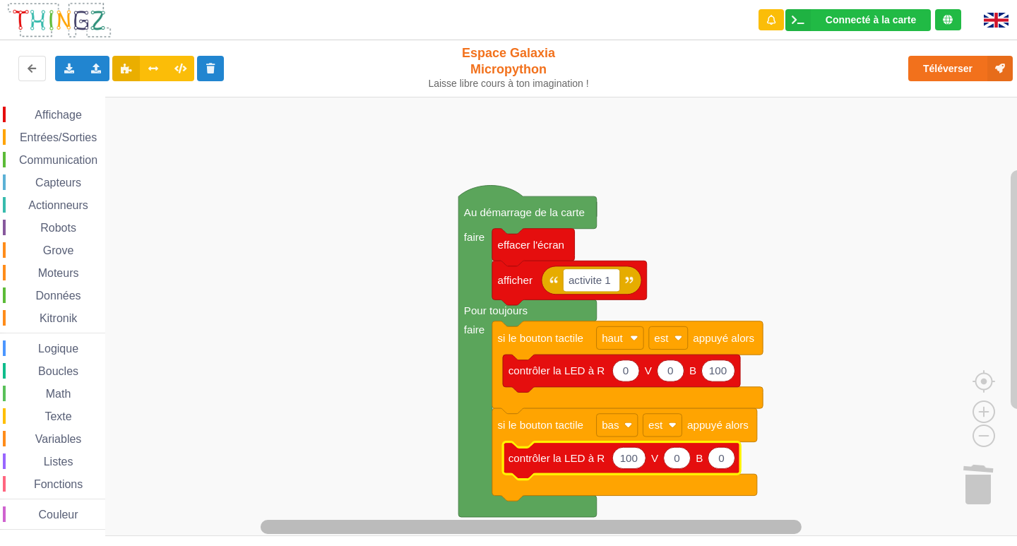
click at [765, 520] on rect "Espace de travail de Blocky" at bounding box center [531, 527] width 541 height 14
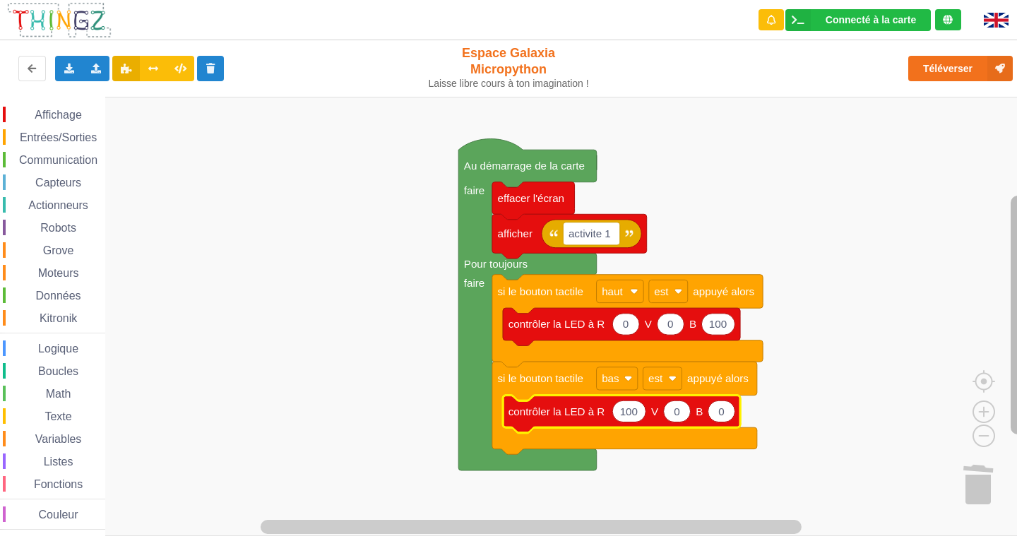
click at [1009, 291] on g "Espace de travail de Blocky" at bounding box center [1018, 307] width 18 height 421
click at [55, 138] on span "Entrées/Sorties" at bounding box center [58, 137] width 81 height 12
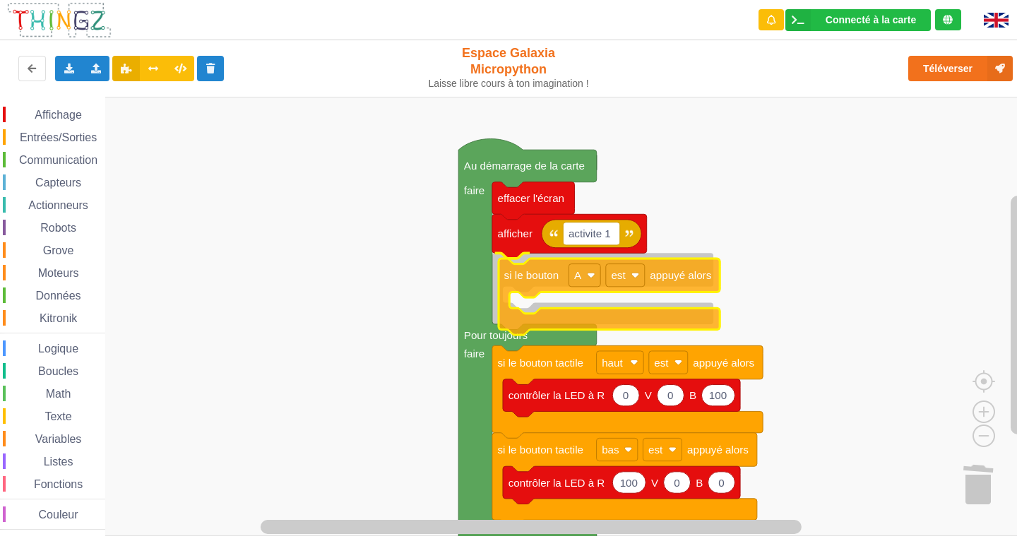
click at [625, 326] on div "Affichage Entrées/Sorties Communication Capteurs Actionneurs Robots Grove Moteu…" at bounding box center [513, 316] width 1027 height 439
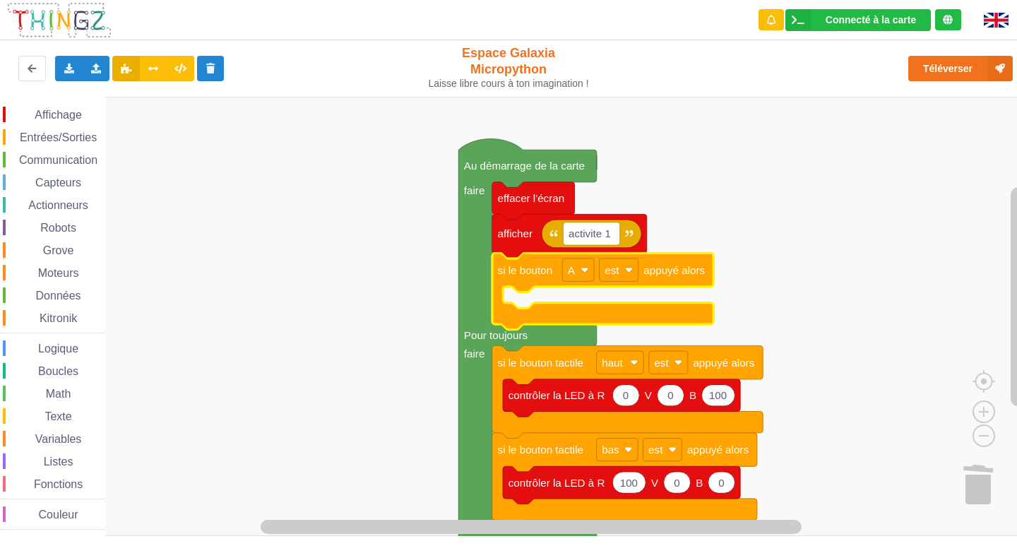
click at [53, 113] on span "Affichage" at bounding box center [57, 115] width 51 height 12
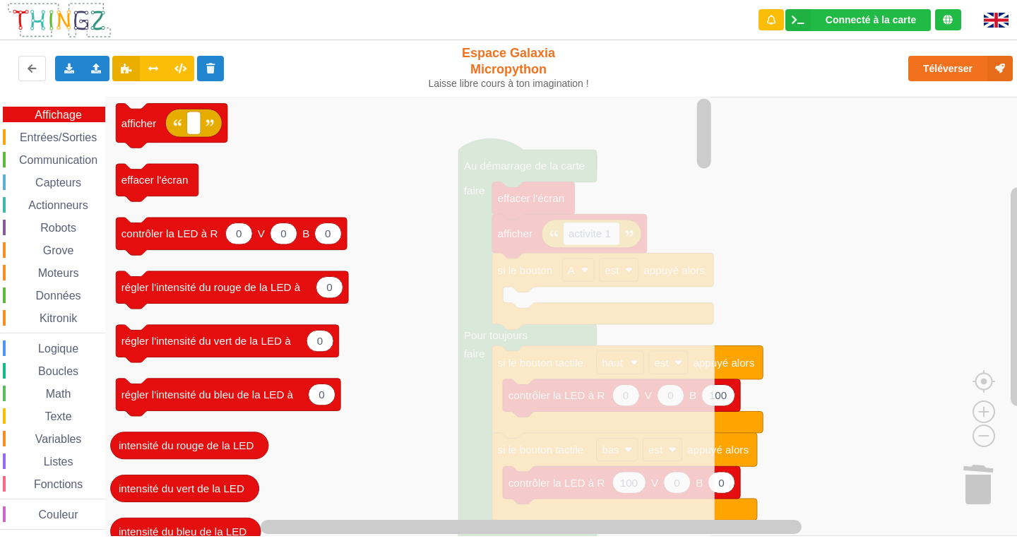
click at [594, 191] on icon "afficher effacer l'écran 0 0 0 contrôler la LED à R V B 0 régler l'intensité du…" at bounding box center [409, 316] width 609 height 439
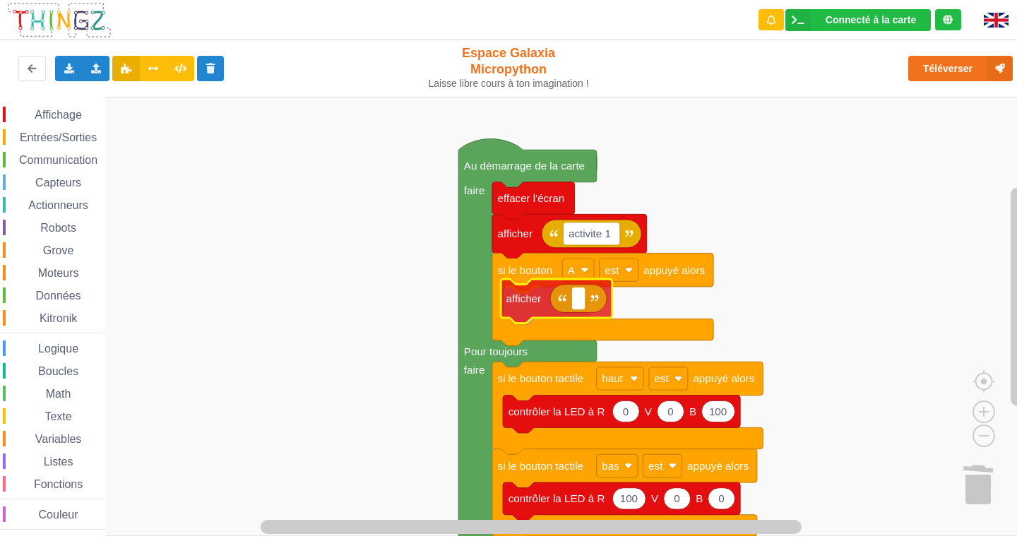
click at [525, 304] on div "Affichage Entrées/Sorties Communication Capteurs Actionneurs Robots Grove Moteu…" at bounding box center [513, 316] width 1027 height 439
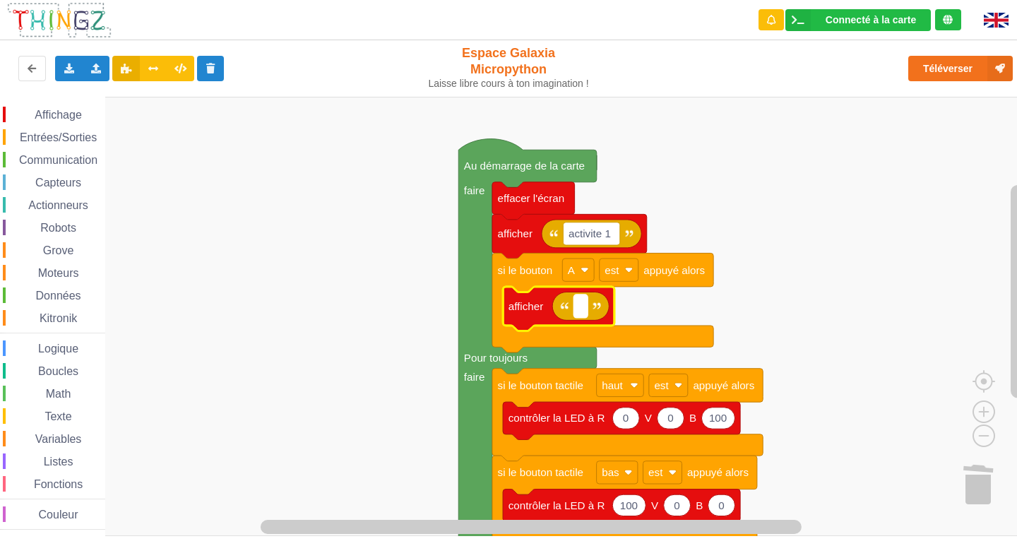
click at [586, 309] on rect "Espace de travail de Blocky" at bounding box center [580, 305] width 13 height 23
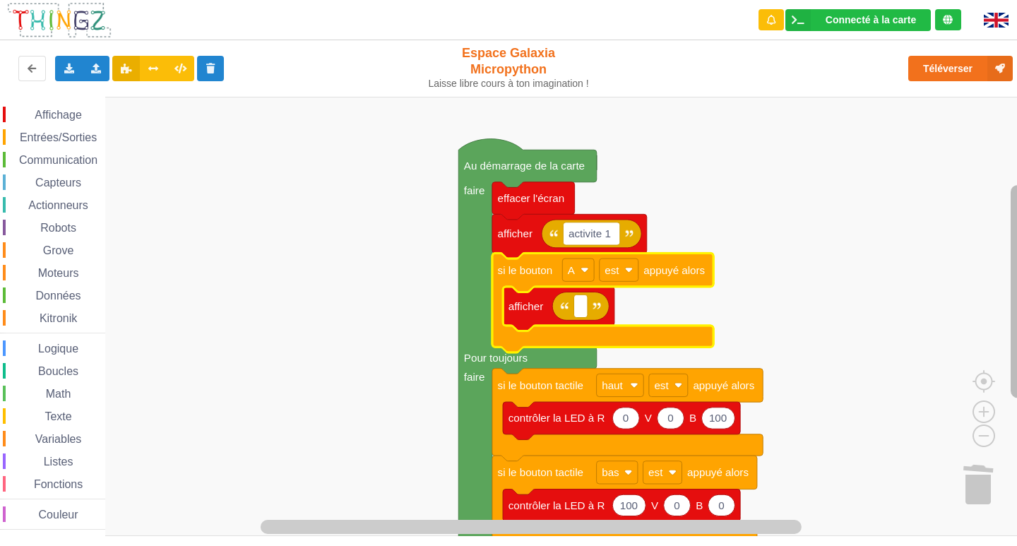
click at [1011, 262] on g "Espace de travail de Blocky" at bounding box center [1018, 307] width 18 height 421
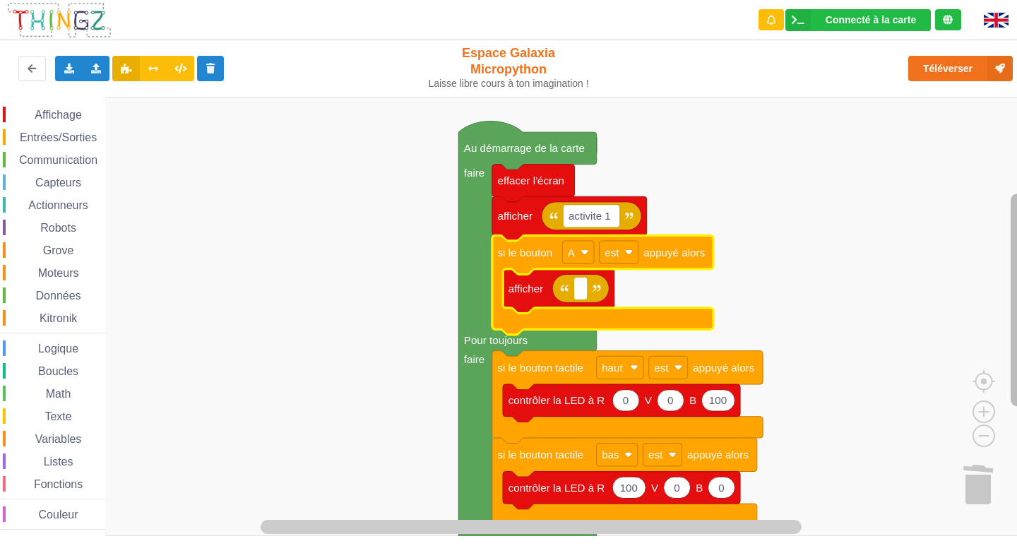
click at [1013, 270] on rect "Espace de travail de Blocky" at bounding box center [1017, 299] width 14 height 213
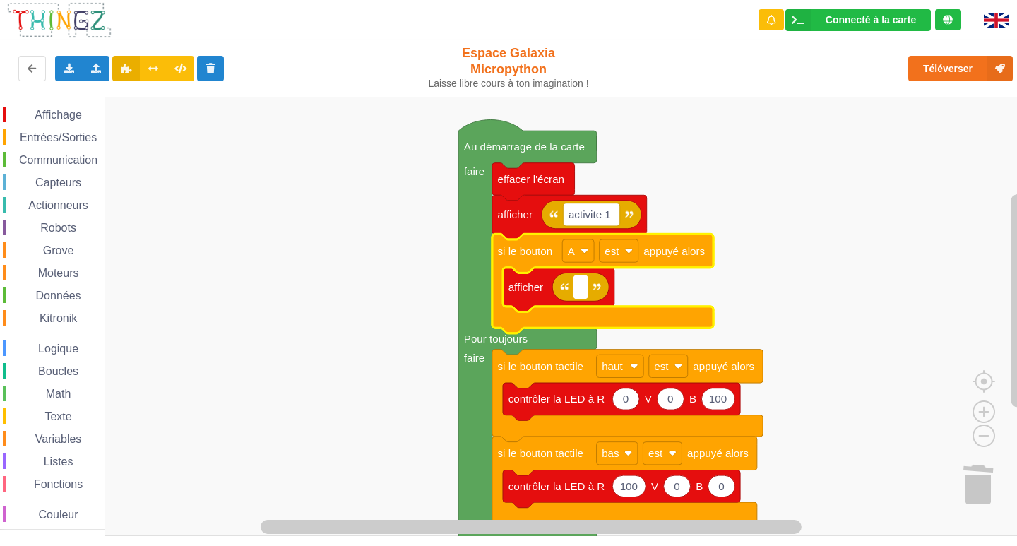
click at [580, 291] on text "Espace de travail de Blocky" at bounding box center [580, 287] width 3 height 12
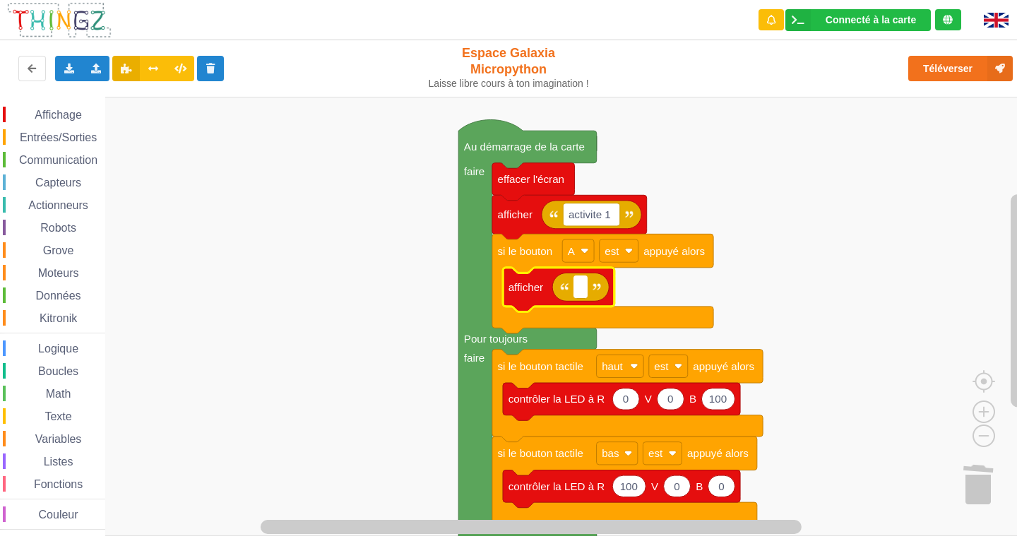
click at [52, 119] on span "Affichage" at bounding box center [57, 115] width 51 height 12
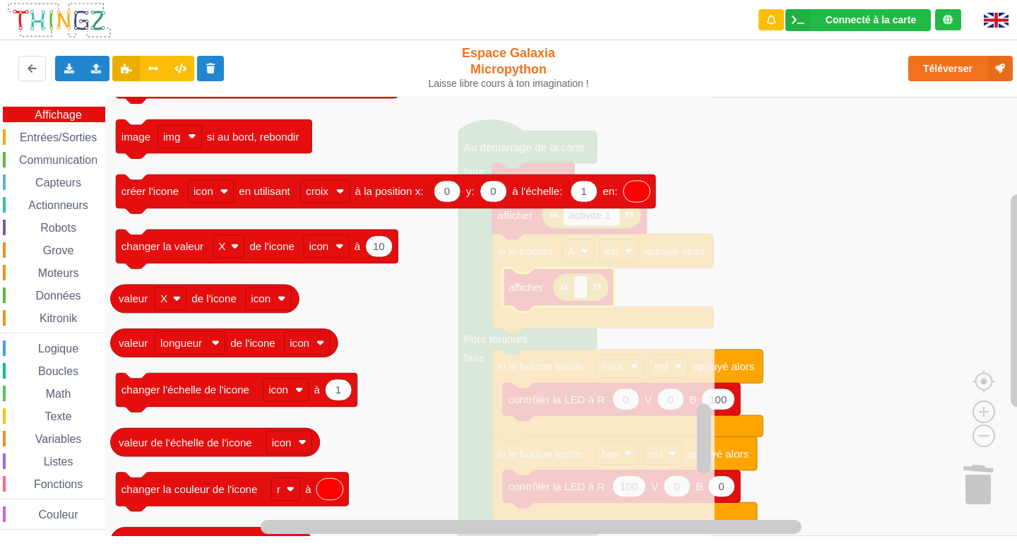
click at [53, 184] on span "Capteurs" at bounding box center [58, 183] width 50 height 12
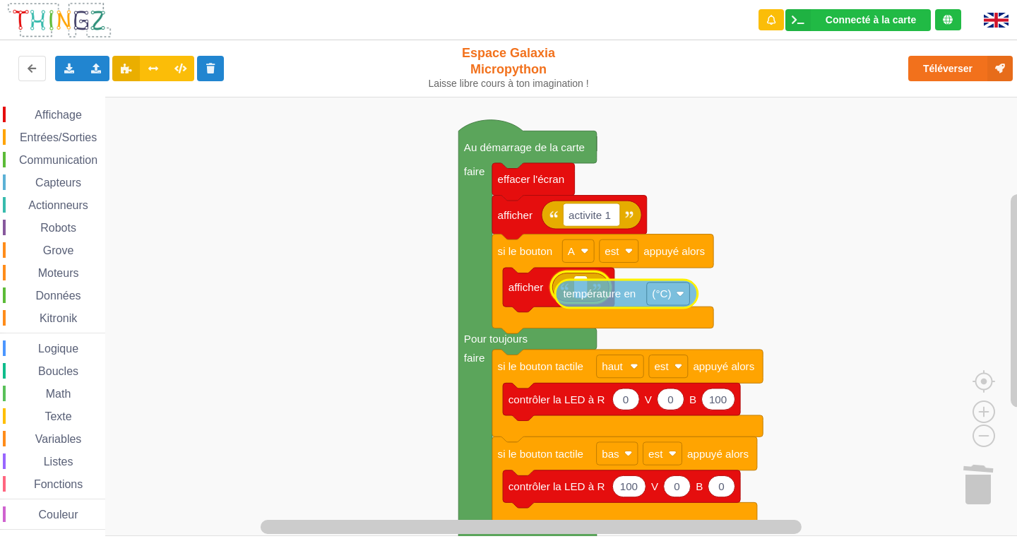
click at [621, 294] on div "Affichage Entrées/Sorties Communication Capteurs Actionneurs Robots Grove Moteu…" at bounding box center [513, 316] width 1027 height 439
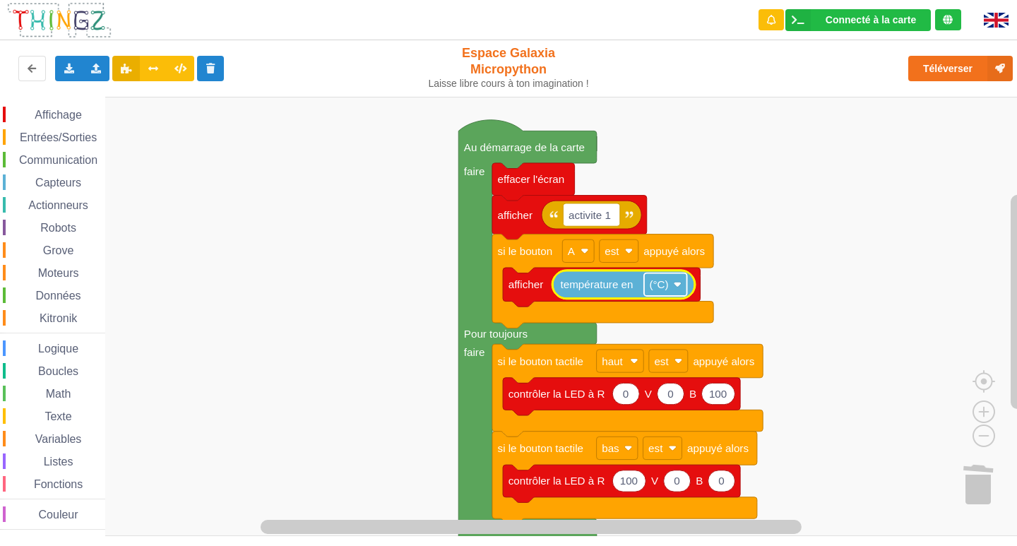
click at [676, 296] on rect "Espace de travail de Blocky" at bounding box center [665, 284] width 43 height 23
click at [677, 285] on image "Espace de travail de Blocky" at bounding box center [678, 284] width 8 height 8
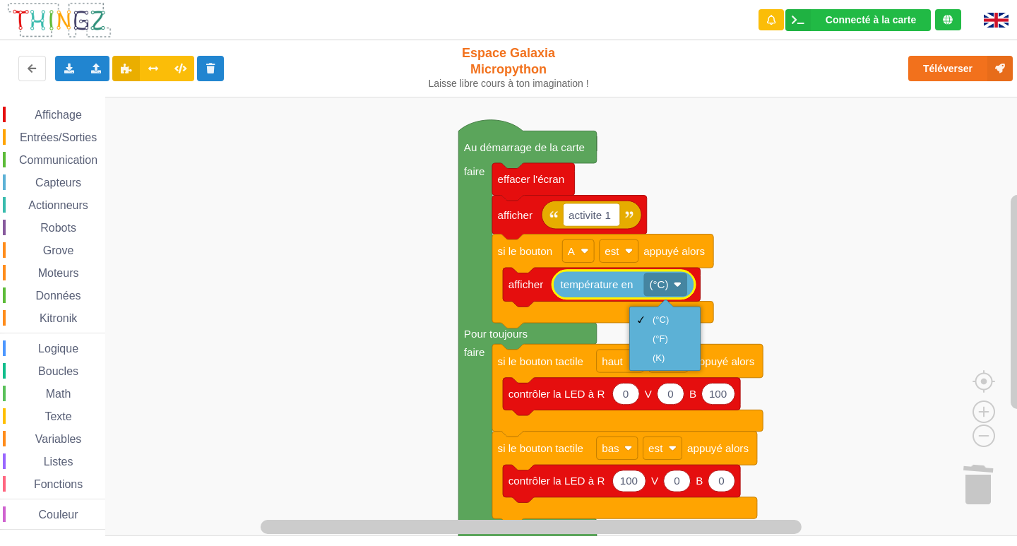
click at [782, 293] on rect "Espace de travail de Blocky" at bounding box center [513, 316] width 1027 height 439
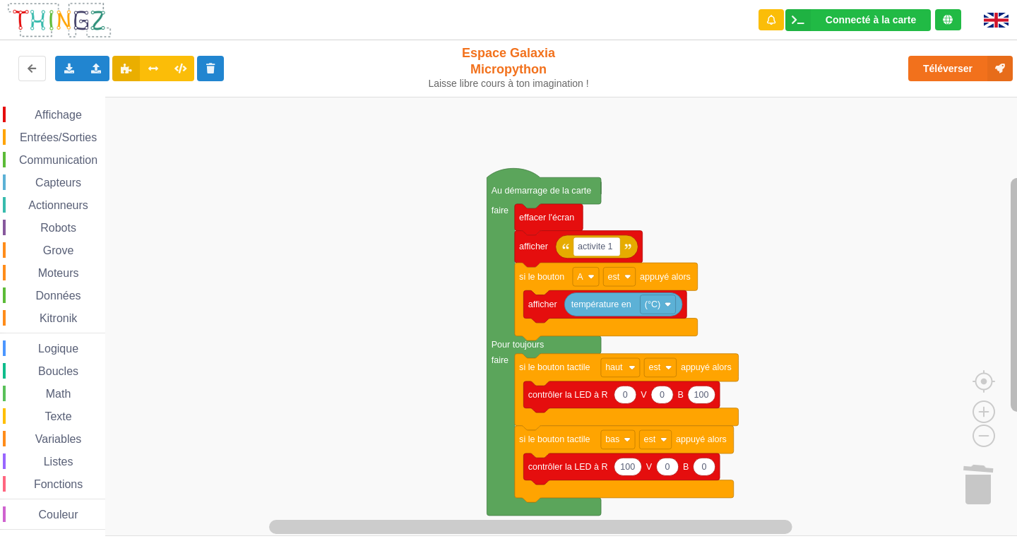
click at [1012, 252] on rect "Espace de travail de Blocky" at bounding box center [1017, 295] width 14 height 234
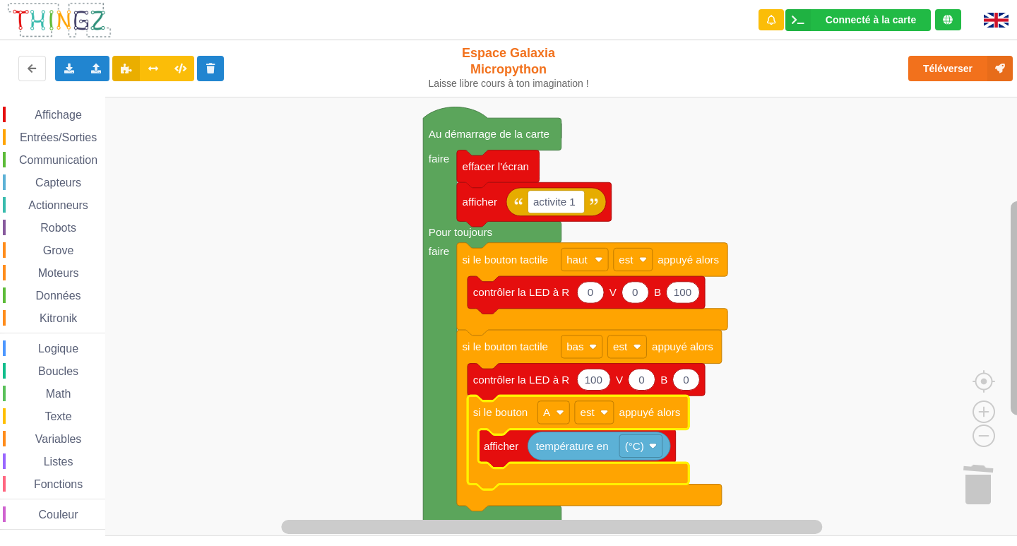
click at [1004, 278] on div "Affichage Entrées/Sorties Communication Capteurs Actionneurs Robots Grove Moteu…" at bounding box center [513, 316] width 1027 height 439
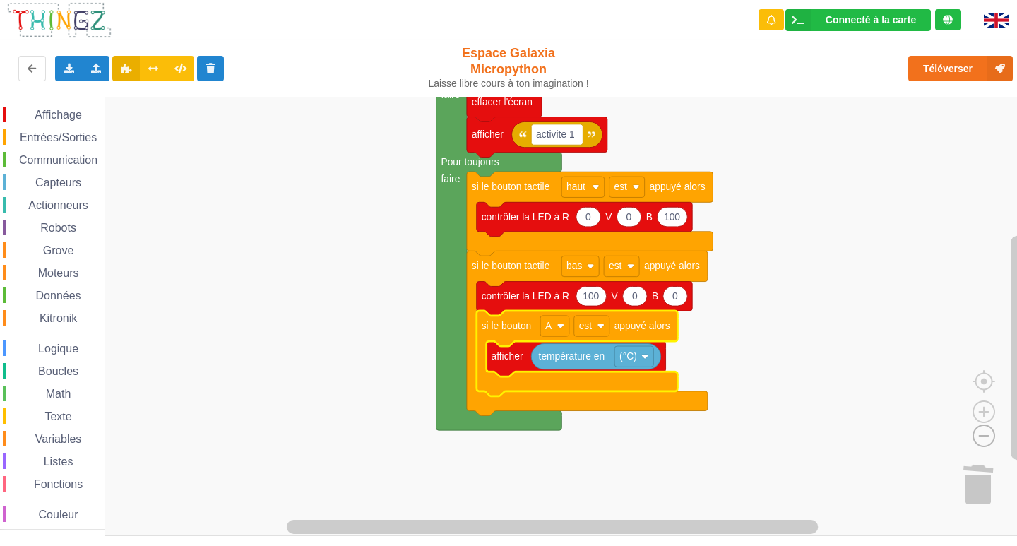
click at [982, 431] on image "Espace de travail de Blocky" at bounding box center [961, 403] width 68 height 88
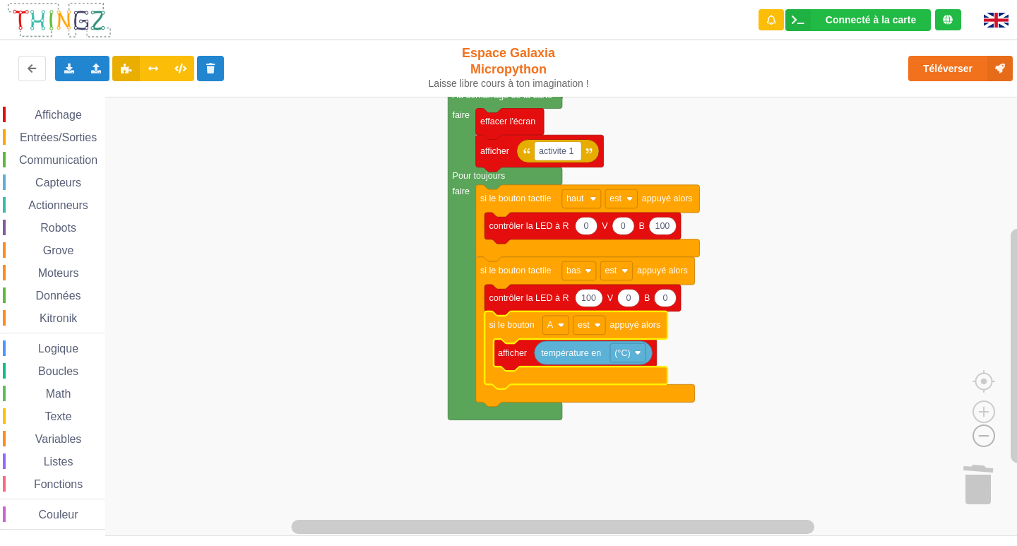
click at [982, 431] on image "Espace de travail de Blocky" at bounding box center [961, 403] width 68 height 88
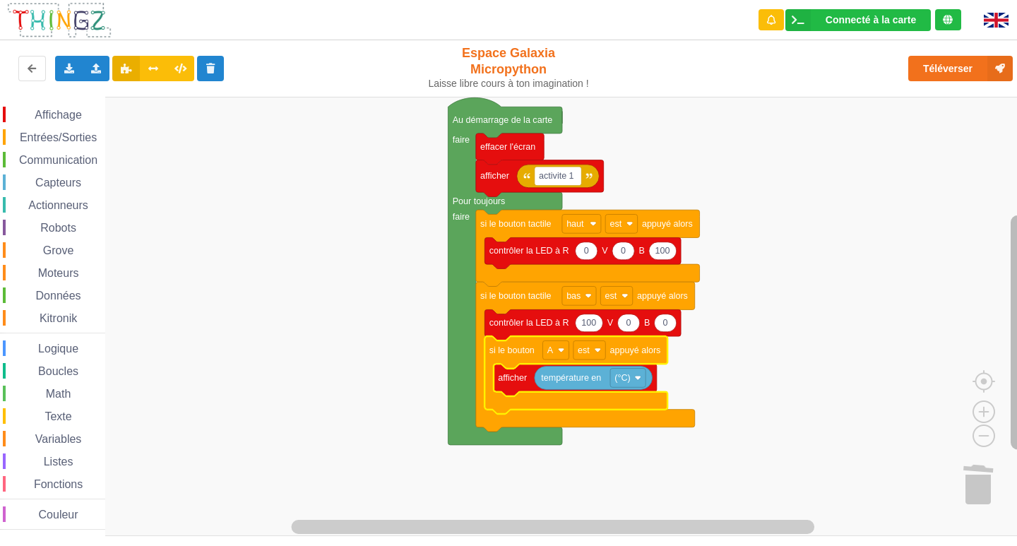
click at [1010, 297] on g "Espace de travail de Blocky" at bounding box center [1018, 307] width 18 height 421
click at [43, 131] on span "Entrées/Sorties" at bounding box center [58, 137] width 81 height 12
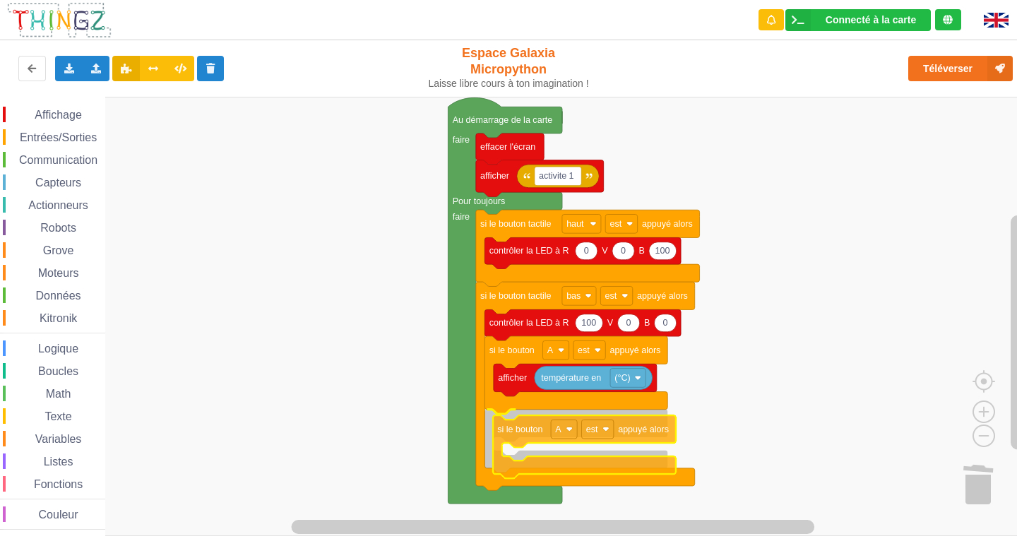
click at [638, 426] on div "Affichage Entrées/Sorties Communication Capteurs Actionneurs Robots Grove Moteu…" at bounding box center [513, 316] width 1027 height 439
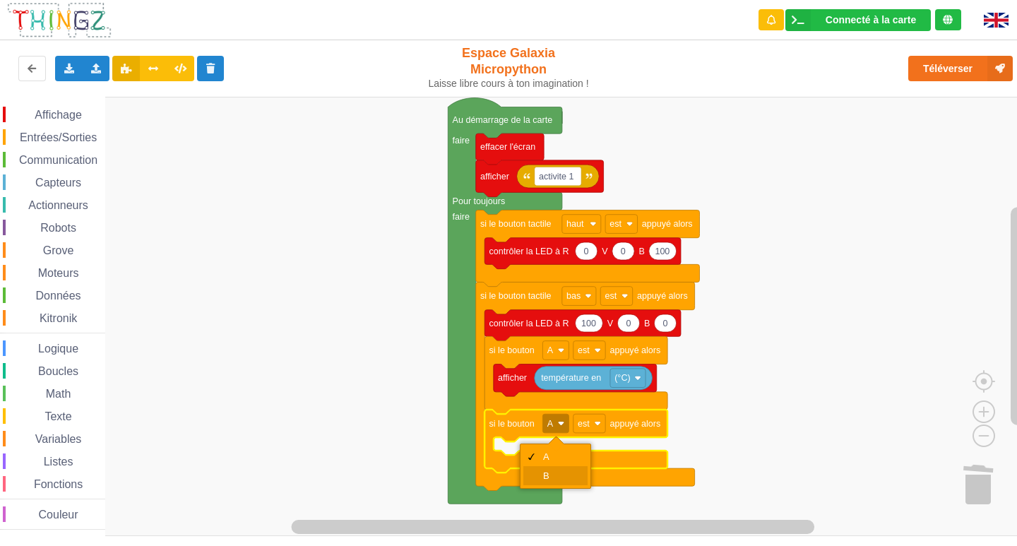
click at [550, 470] on div "B" at bounding box center [555, 475] width 64 height 19
click at [54, 114] on span "Affichage" at bounding box center [57, 115] width 51 height 12
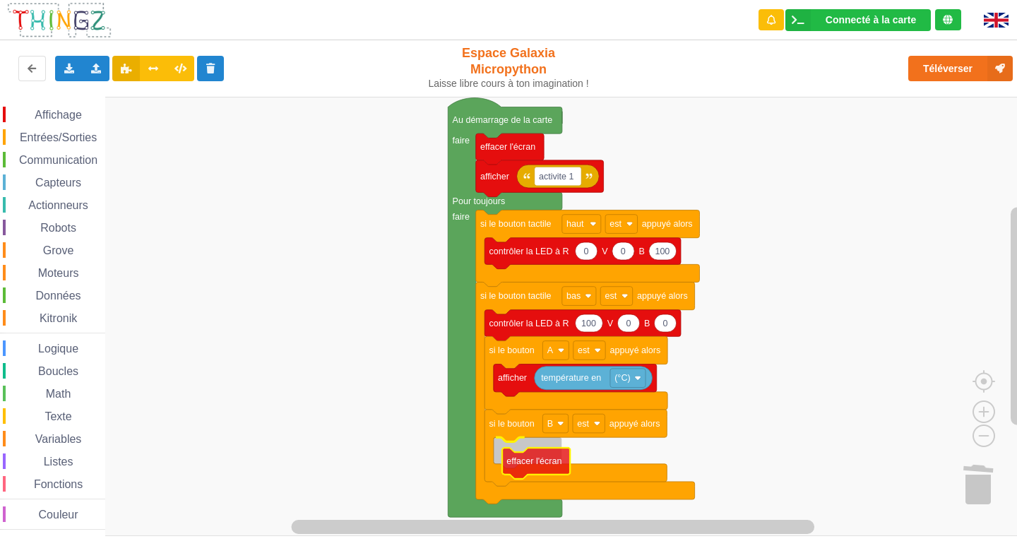
click at [543, 469] on div "Affichage Entrées/Sorties Communication Capteurs Actionneurs Robots Grove Moteu…" at bounding box center [513, 316] width 1027 height 439
drag, startPoint x: 77, startPoint y: 112, endPoint x: 83, endPoint y: 135, distance: 24.0
click at [78, 112] on span "Affichage" at bounding box center [57, 115] width 51 height 12
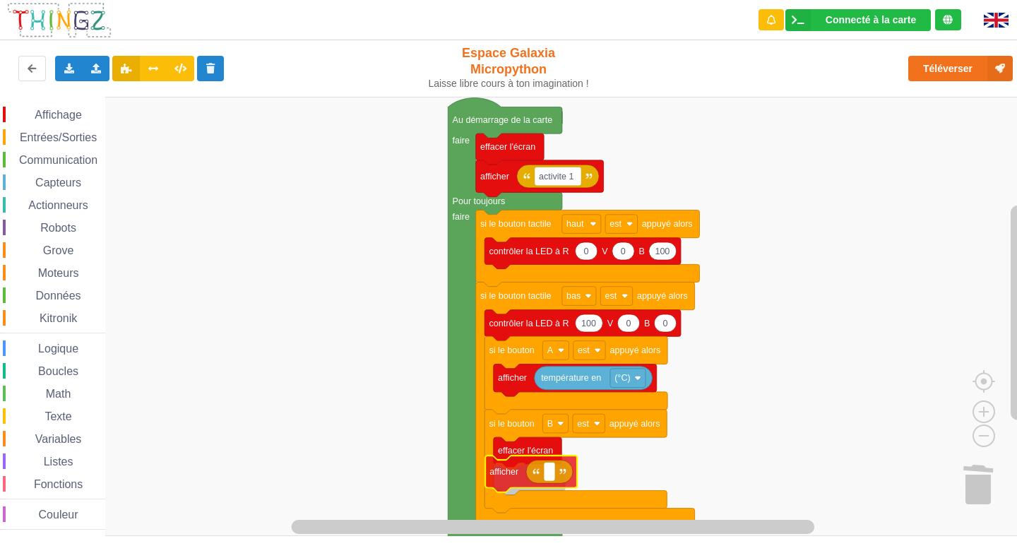
click at [528, 489] on div "Affichage Entrées/Sorties Communication Capteurs Actionneurs Robots Grove Moteu…" at bounding box center [513, 316] width 1027 height 439
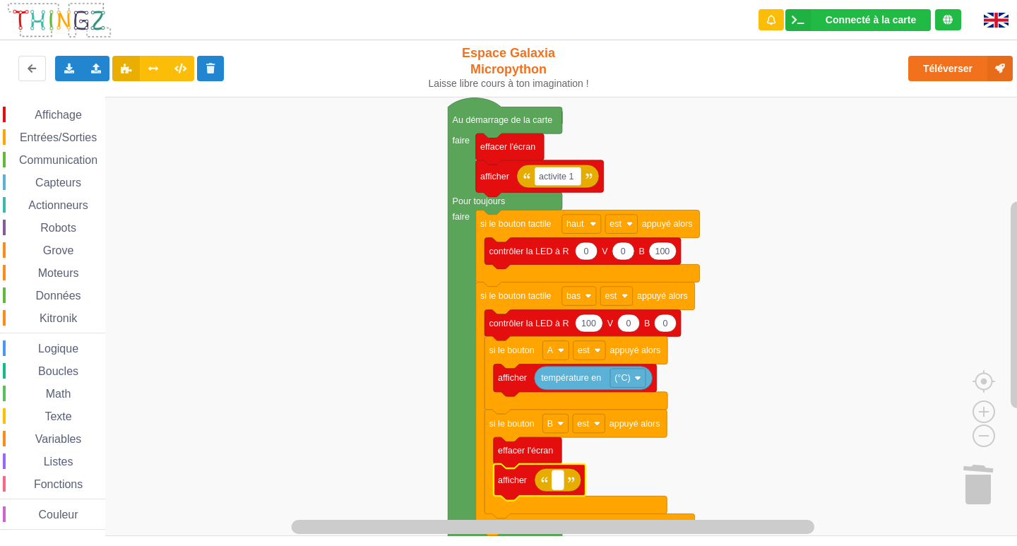
click at [557, 485] on text "Espace de travail de Blocky" at bounding box center [557, 480] width 2 height 10
type input "activite 1"
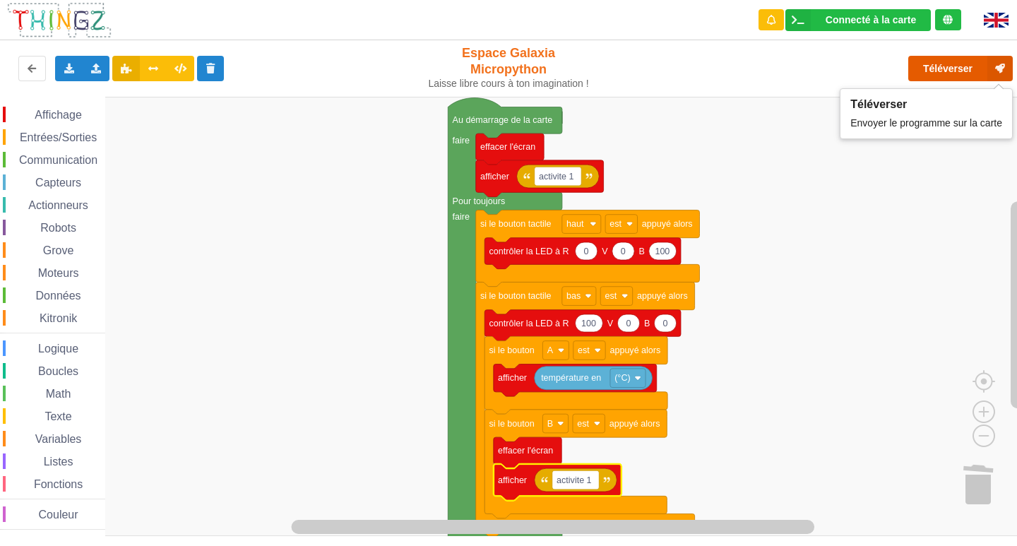
click at [938, 61] on button "Téléverser" at bounding box center [960, 68] width 105 height 25
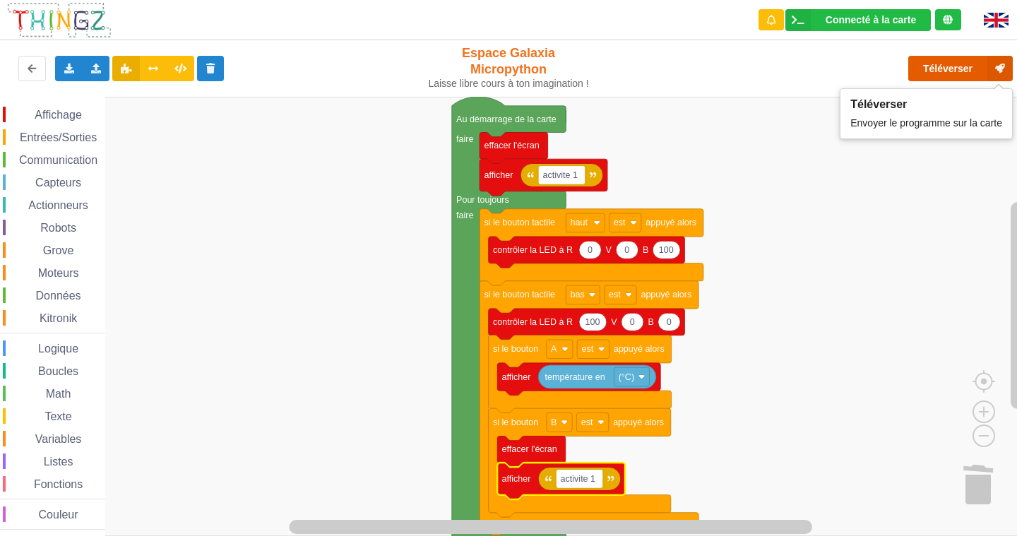
click at [953, 67] on button "Téléverser" at bounding box center [960, 68] width 105 height 25
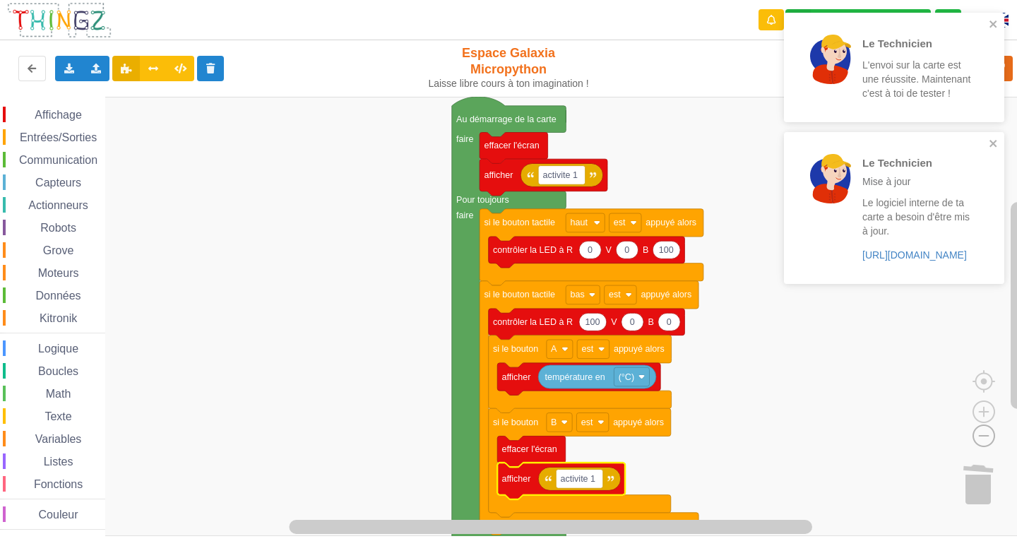
click at [981, 431] on image "Espace de travail de Blocky" at bounding box center [961, 403] width 68 height 88
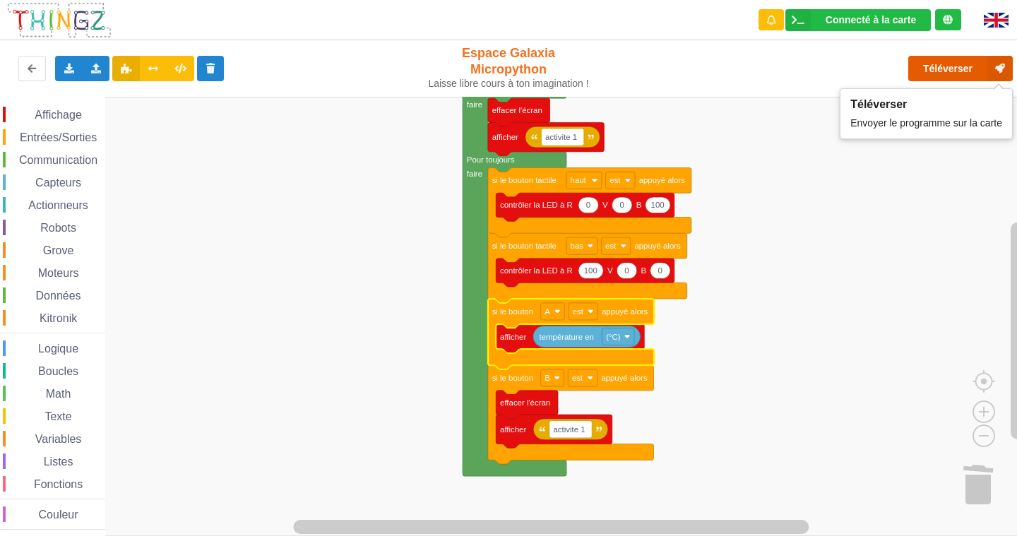
click at [941, 73] on button "Téléverser" at bounding box center [960, 68] width 105 height 25
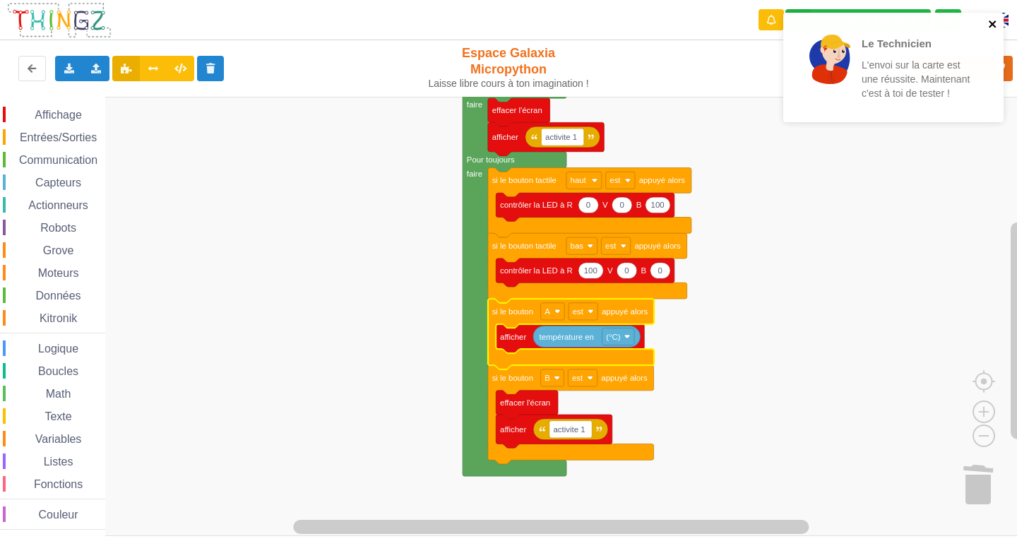
click at [993, 20] on icon "close" at bounding box center [993, 23] width 10 height 11
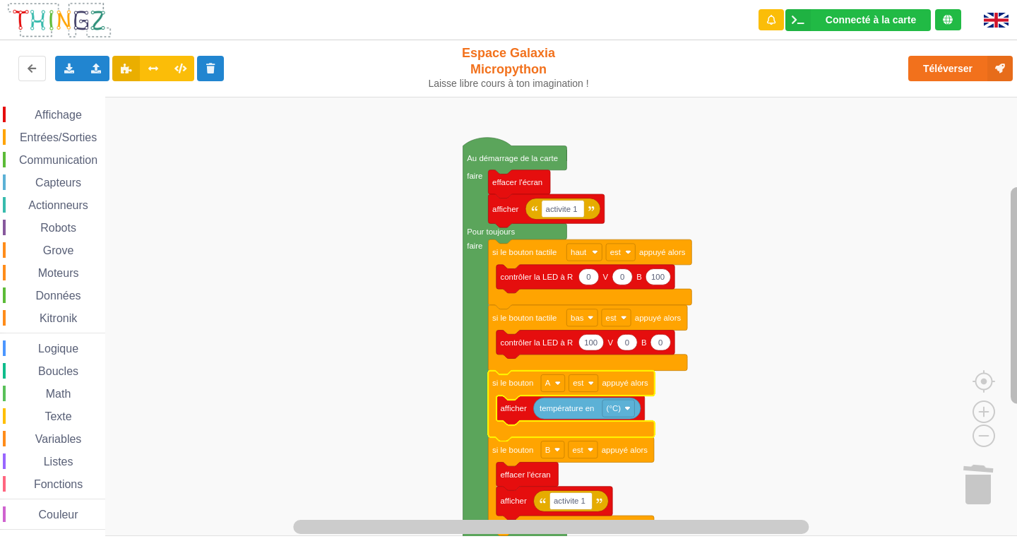
click at [998, 219] on div "Affichage Entrées/Sorties Communication Capteurs Actionneurs Robots Grove Moteu…" at bounding box center [513, 316] width 1027 height 439
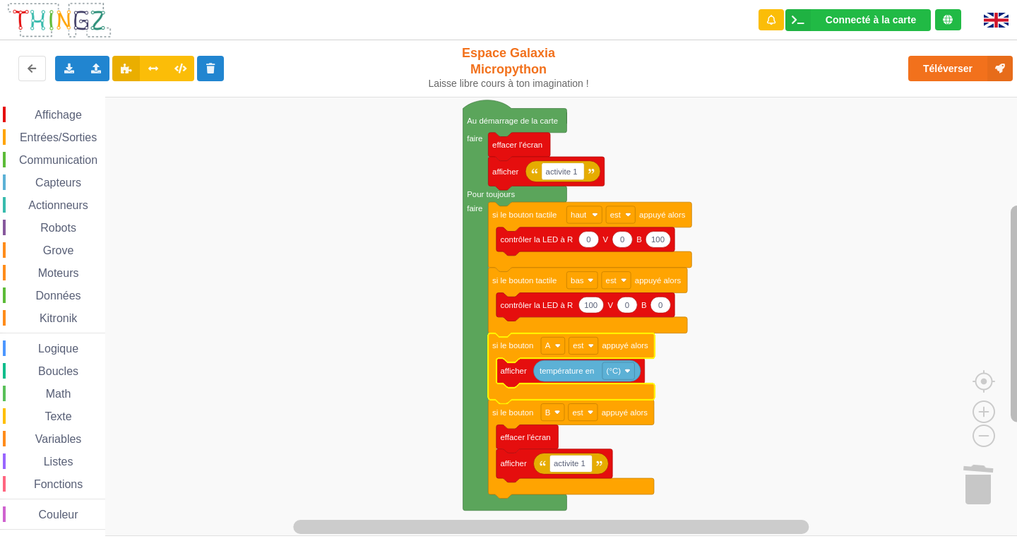
click at [1016, 282] on rect "Espace de travail de Blocky" at bounding box center [1017, 313] width 14 height 217
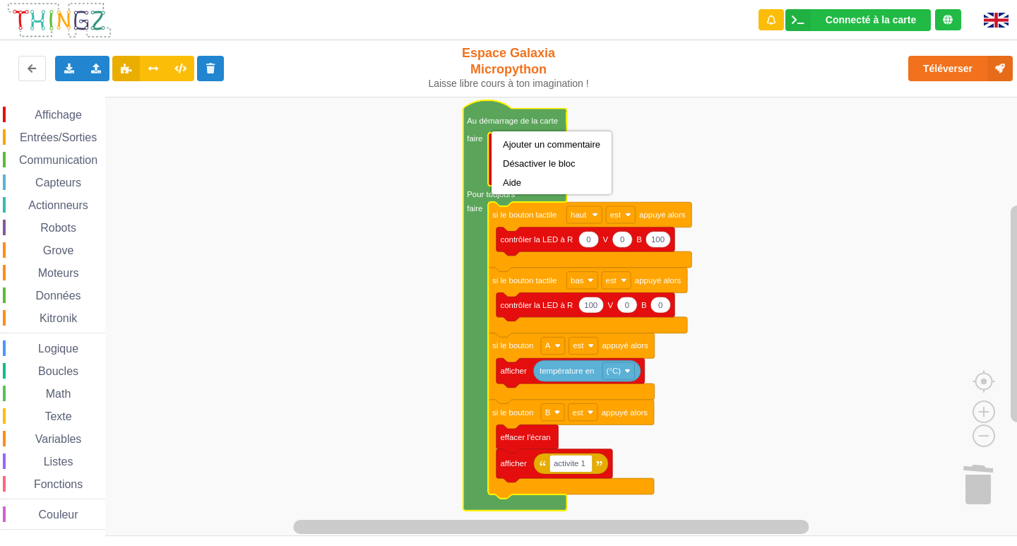
click at [703, 148] on rect "Espace de travail de Blocky" at bounding box center [513, 316] width 1027 height 439
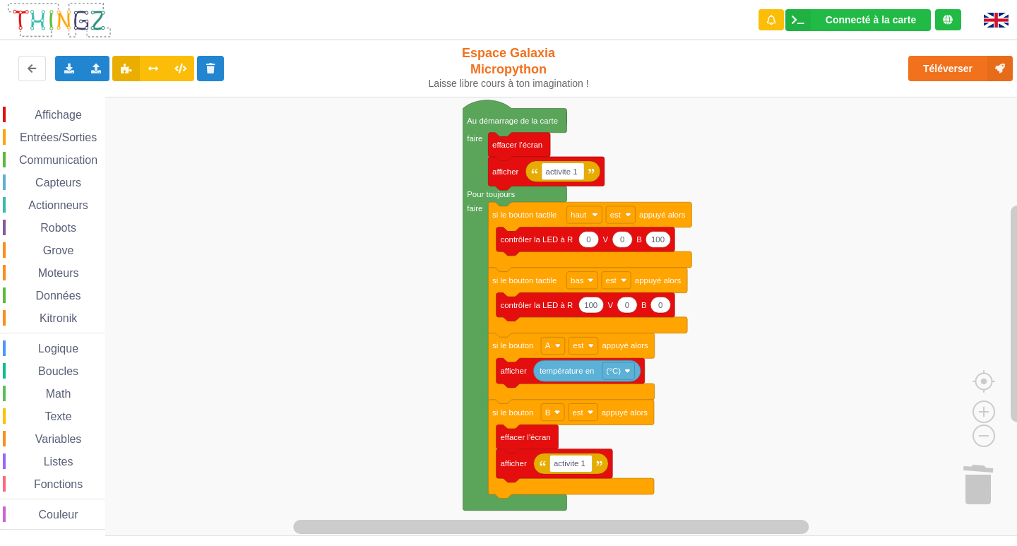
click at [87, 163] on span "Communication" at bounding box center [58, 160] width 83 height 12
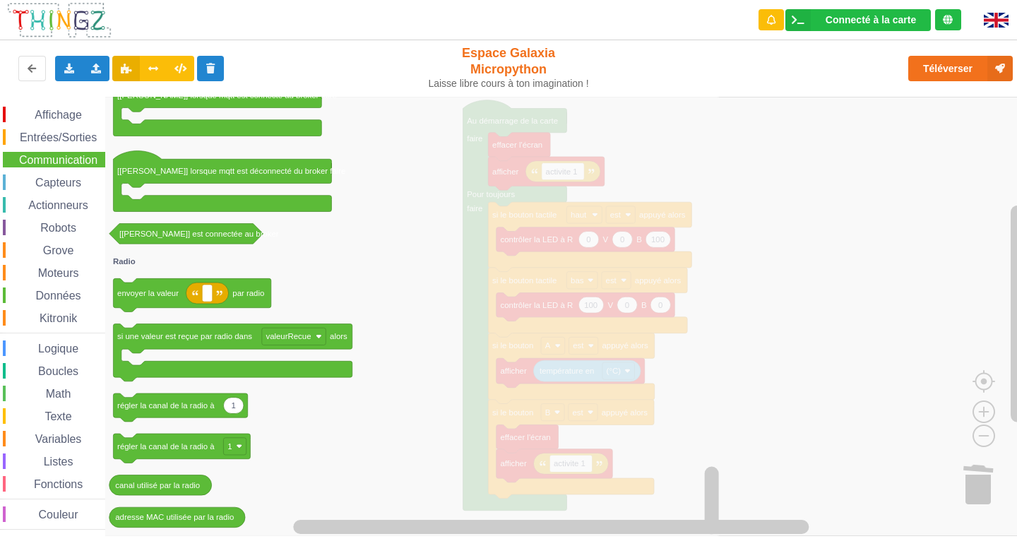
click at [828, 362] on rect "Espace de travail de Blocky" at bounding box center [513, 316] width 1027 height 439
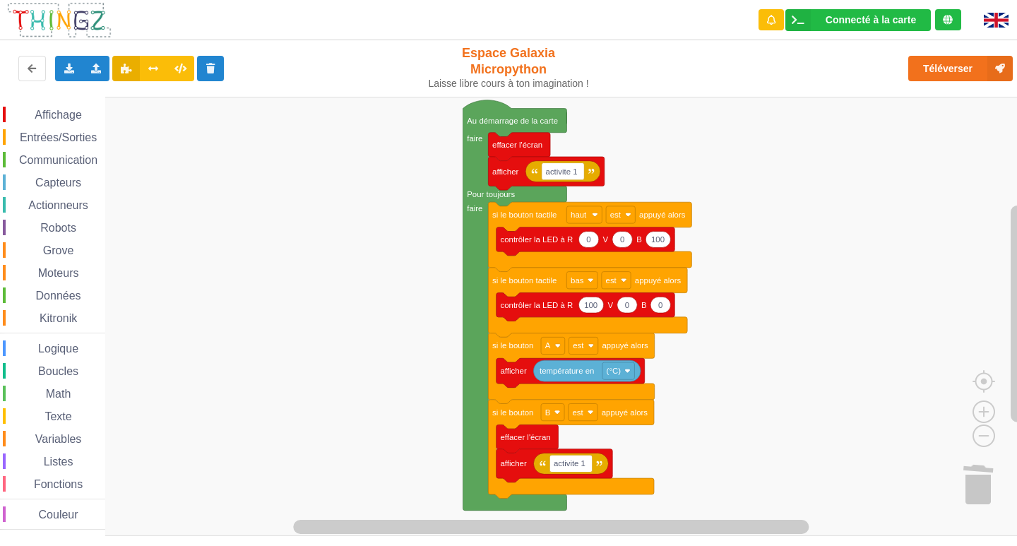
click at [544, 222] on icon "Espace de travail de Blocky" at bounding box center [589, 236] width 203 height 69
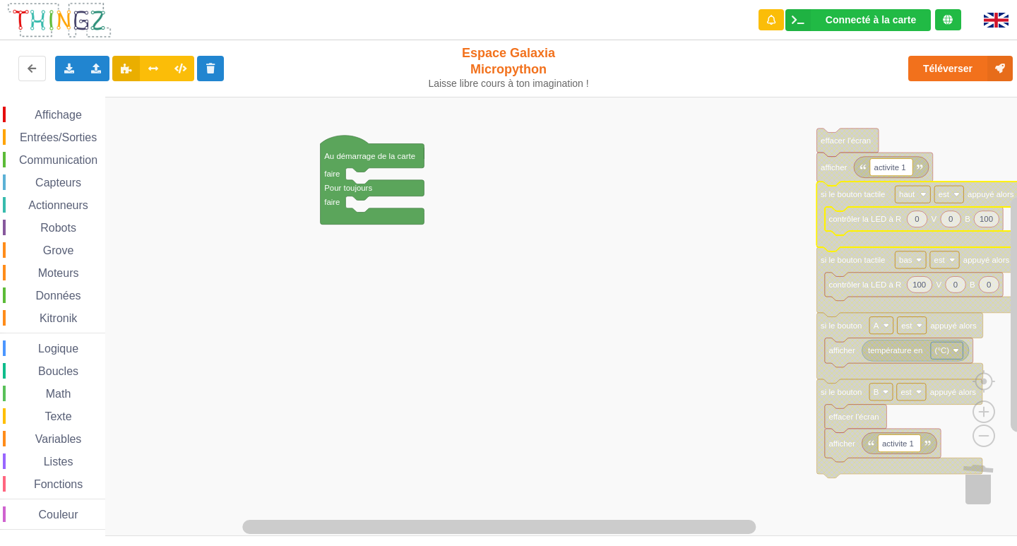
click at [46, 161] on span "Communication" at bounding box center [58, 160] width 83 height 12
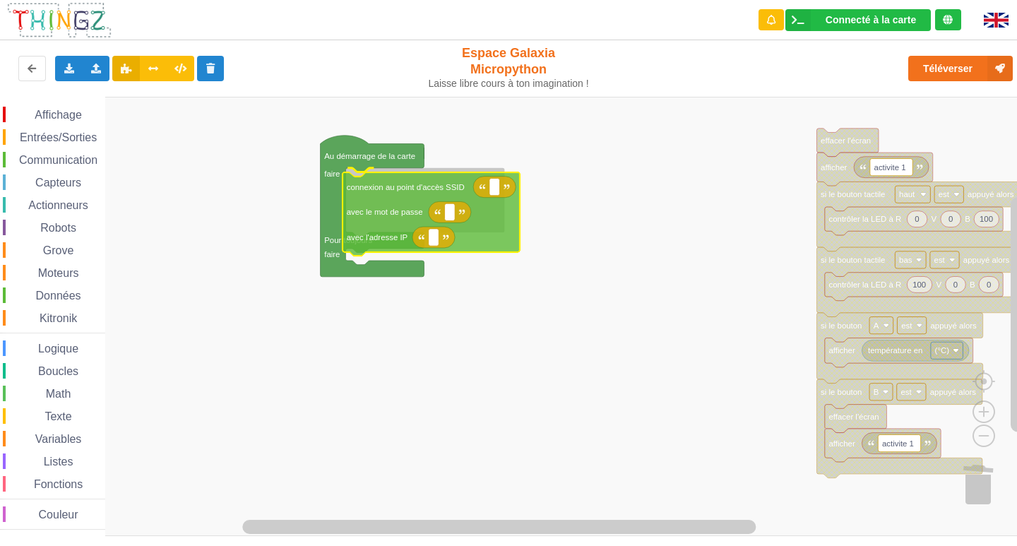
click at [406, 221] on div "Affichage Entrées/Sorties Communication Capteurs Actionneurs Robots Grove Moteu…" at bounding box center [513, 316] width 1027 height 439
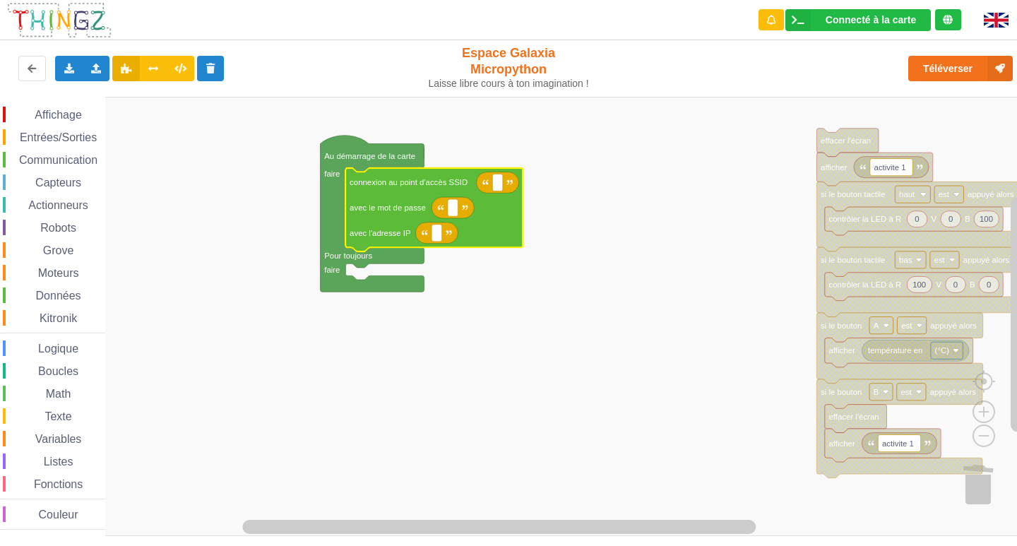
click at [78, 157] on span "Communication" at bounding box center [58, 160] width 83 height 12
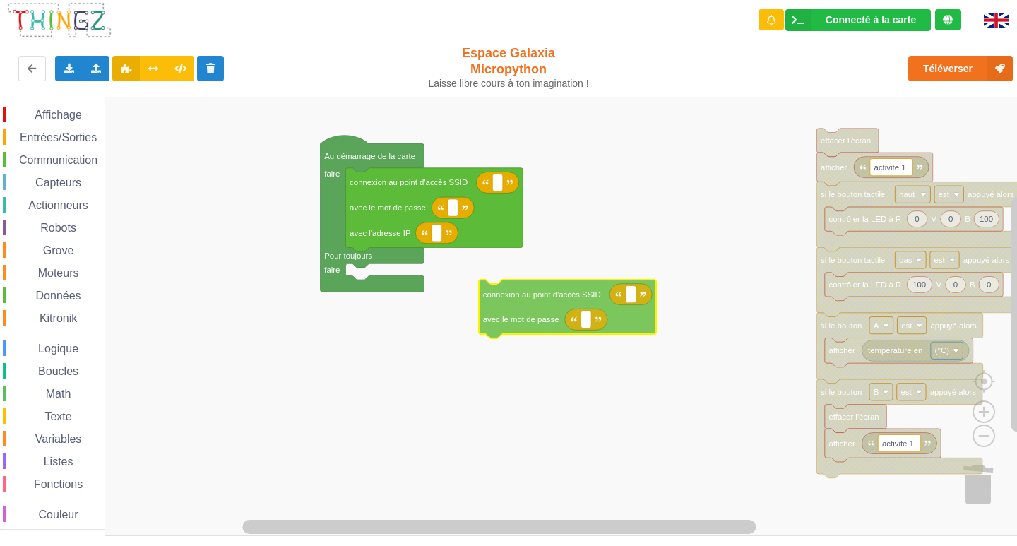
click at [567, 309] on div "Affichage Entrées/Sorties Communication Capteurs Actionneurs Robots Grove Moteu…" at bounding box center [513, 316] width 1027 height 439
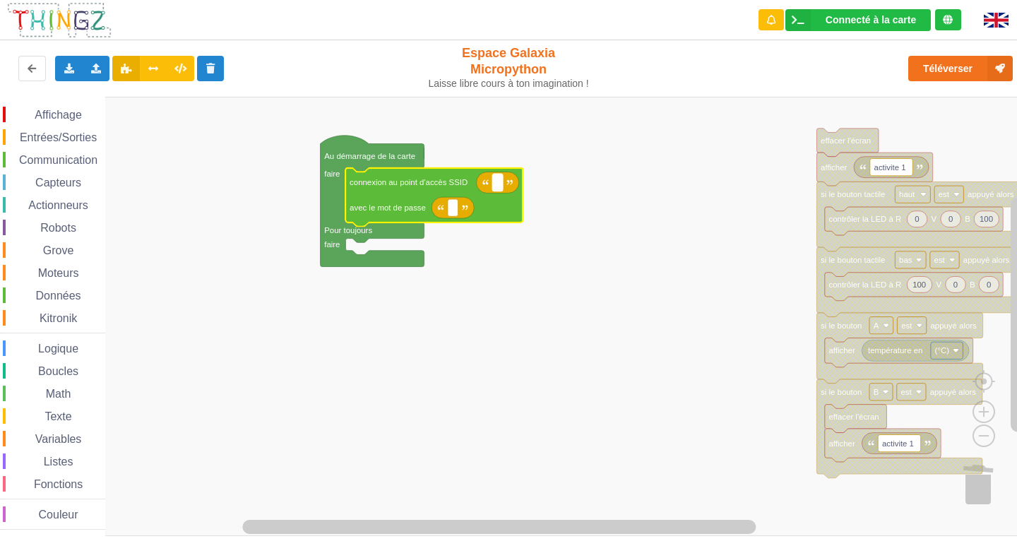
click at [496, 189] on rect "Espace de travail de Blocky" at bounding box center [497, 182] width 11 height 17
type input "NETGEAR38"
click at [453, 216] on rect "Espace de travail de Blocky" at bounding box center [453, 207] width 11 height 17
type input "jouyoustuba995"
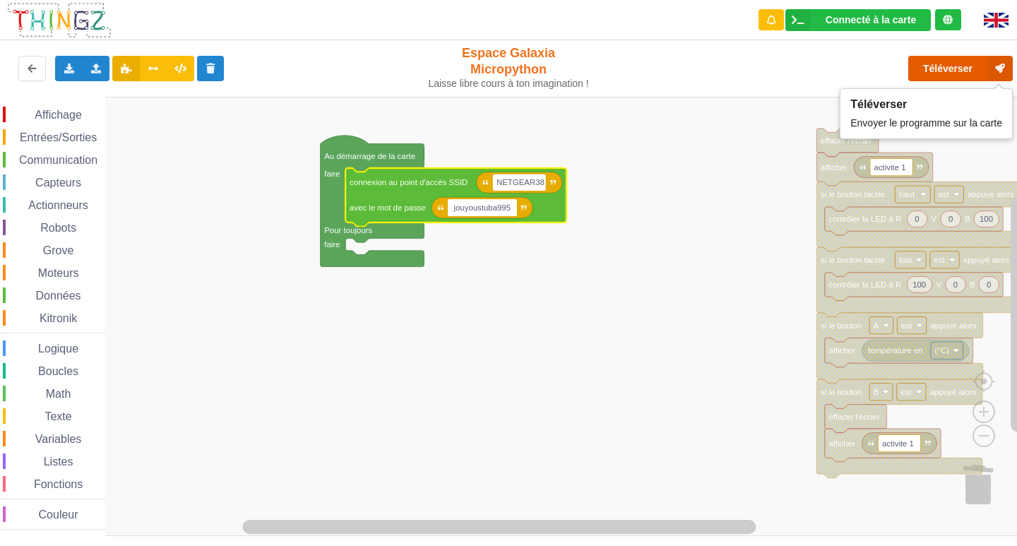
click at [981, 64] on button "Téléverser" at bounding box center [960, 68] width 105 height 25
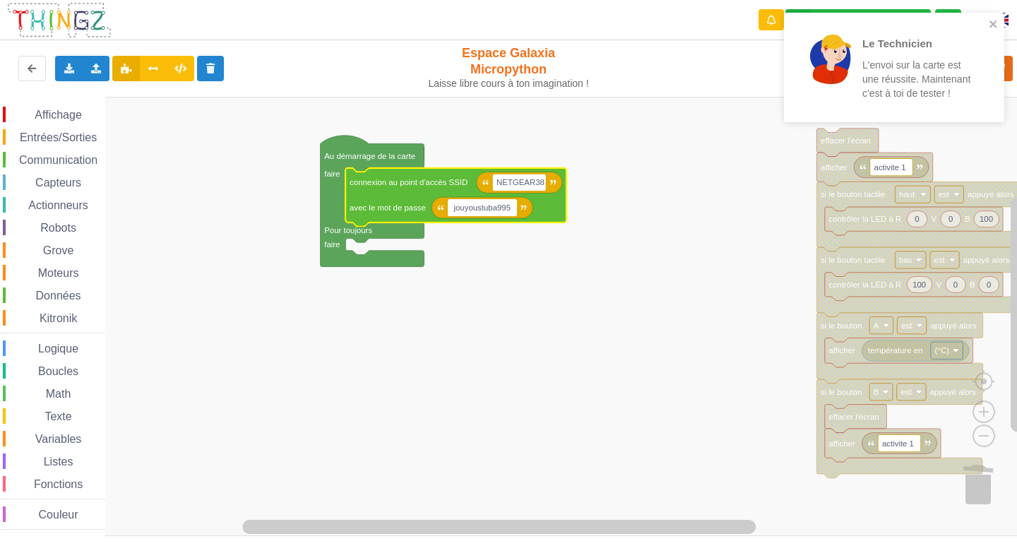
click at [993, 18] on div "Le Technicien L'envoi sur la carte est une réussite. Maintenant c'est à toi de …" at bounding box center [894, 67] width 220 height 109
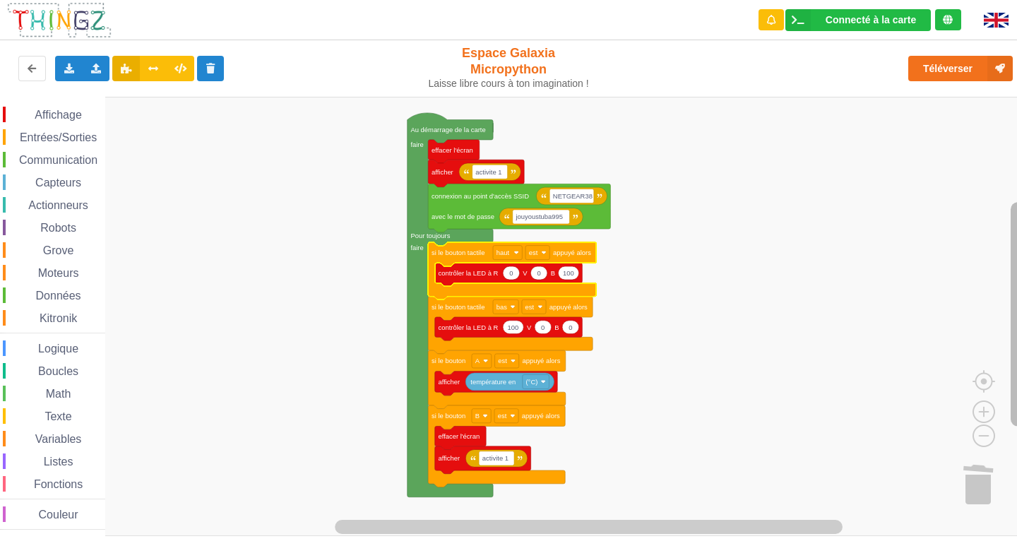
click at [1010, 283] on g "Espace de travail de Blocky" at bounding box center [1018, 307] width 18 height 421
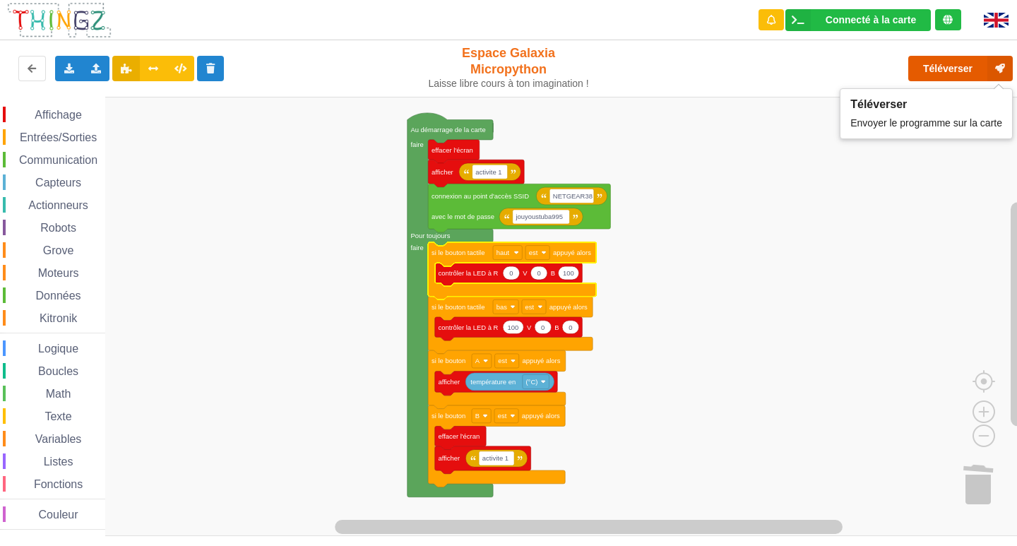
click at [930, 66] on button "Téléverser" at bounding box center [960, 68] width 105 height 25
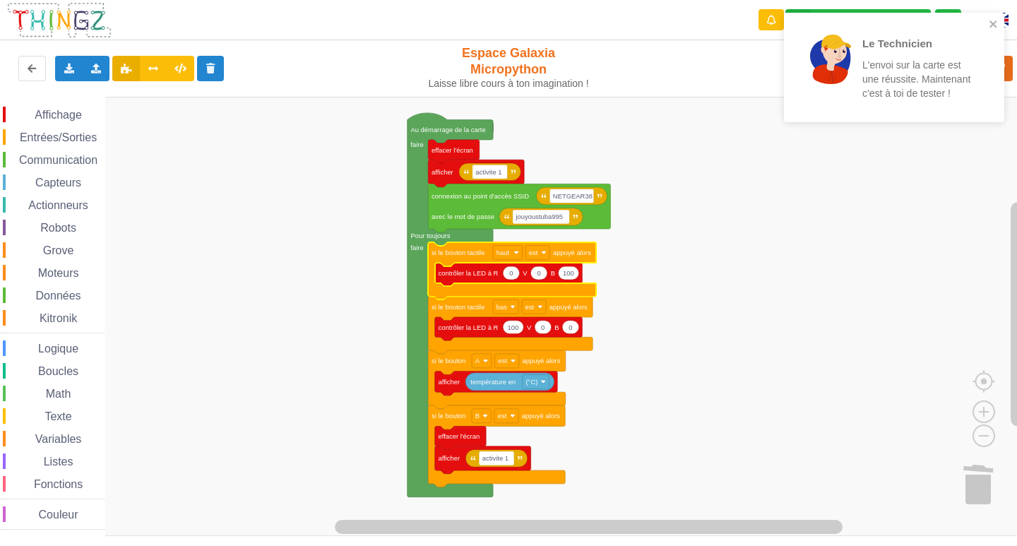
click at [85, 135] on span "Entrées/Sorties" at bounding box center [58, 137] width 81 height 12
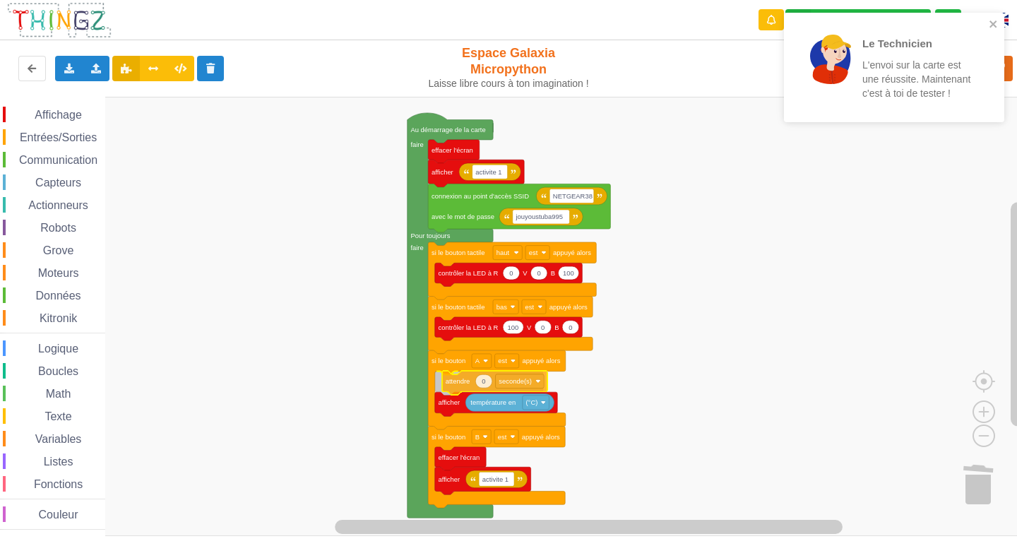
click at [494, 388] on div "Affichage Entrées/Sorties Communication Capteurs Actionneurs Robots Grove Moteu…" at bounding box center [513, 316] width 1027 height 439
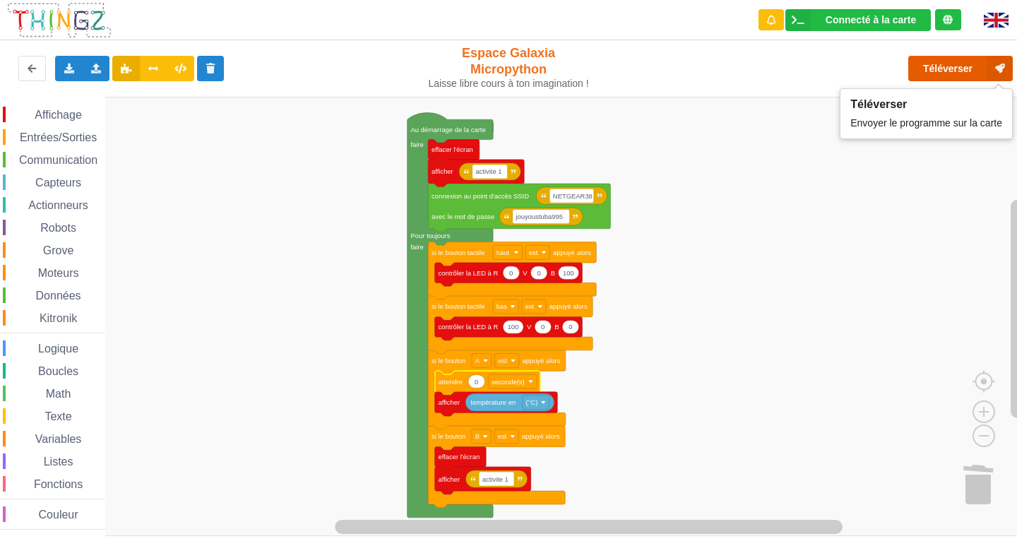
click at [937, 70] on button "Téléverser" at bounding box center [960, 68] width 105 height 25
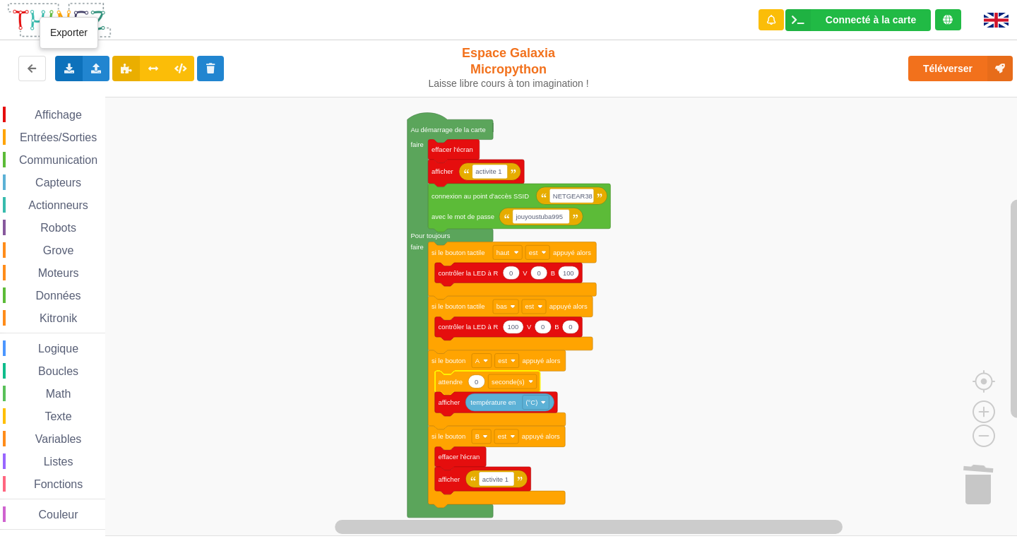
click at [67, 72] on icon at bounding box center [69, 68] width 12 height 8
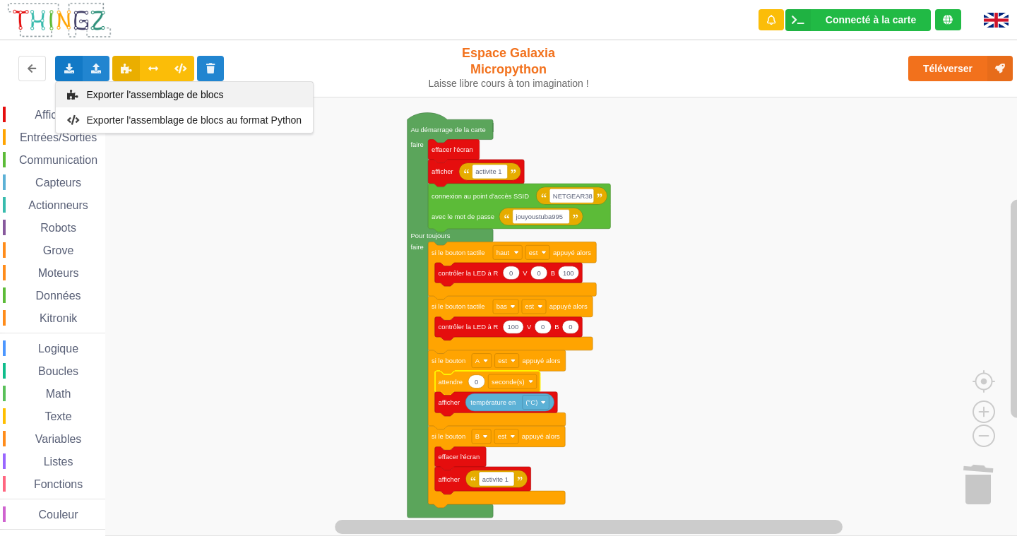
click at [129, 97] on span "Exporter l'assemblage de blocs" at bounding box center [155, 94] width 137 height 11
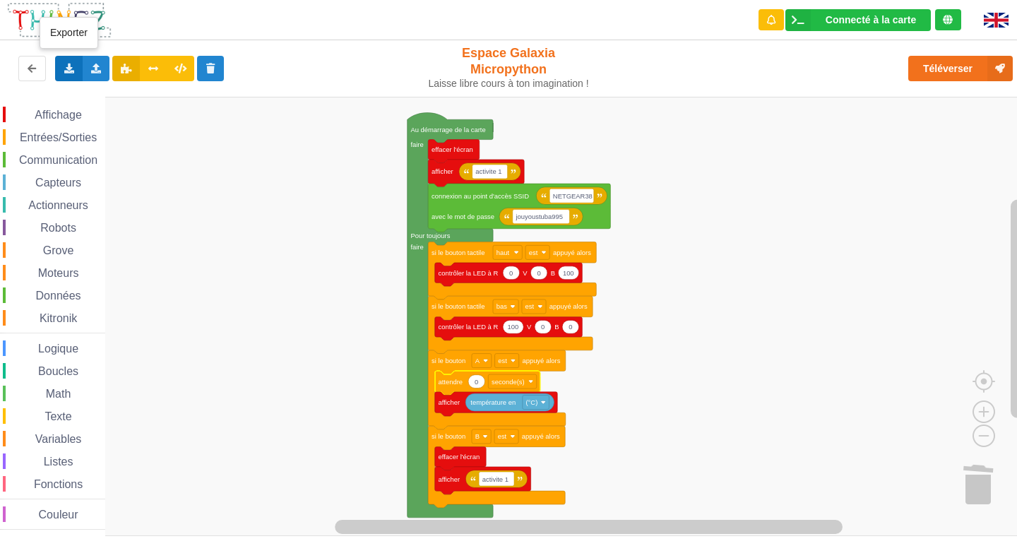
click at [71, 65] on icon at bounding box center [69, 68] width 12 height 8
click at [126, 101] on div "Exporter l'assemblage de blocs" at bounding box center [184, 94] width 257 height 25
